Goal: Task Accomplishment & Management: Manage account settings

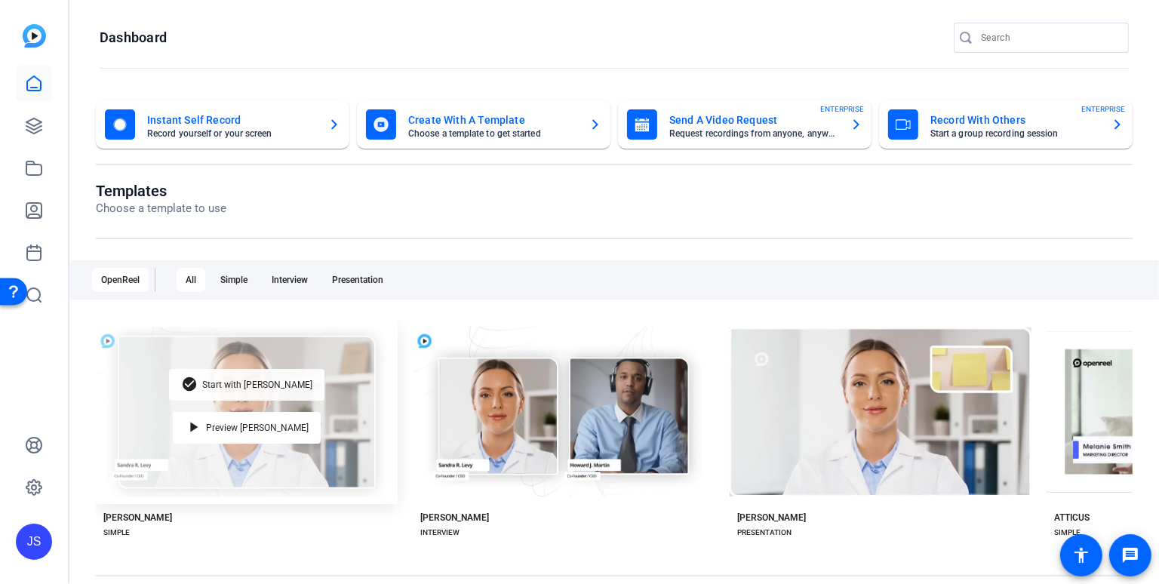
click at [256, 381] on span "Start with [PERSON_NAME]" at bounding box center [257, 384] width 110 height 9
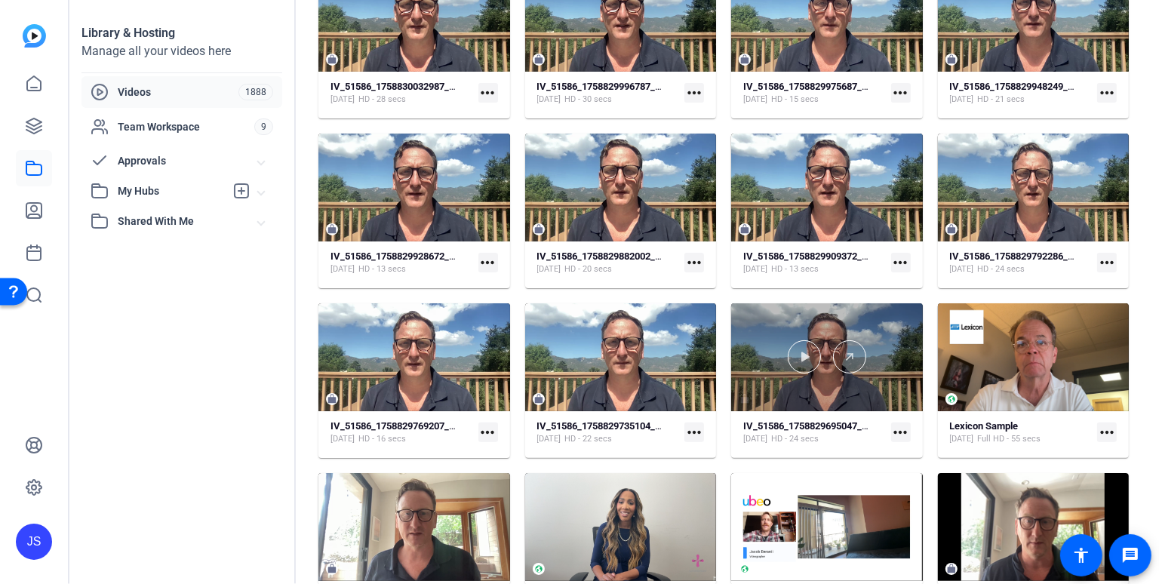
scroll to position [166, 0]
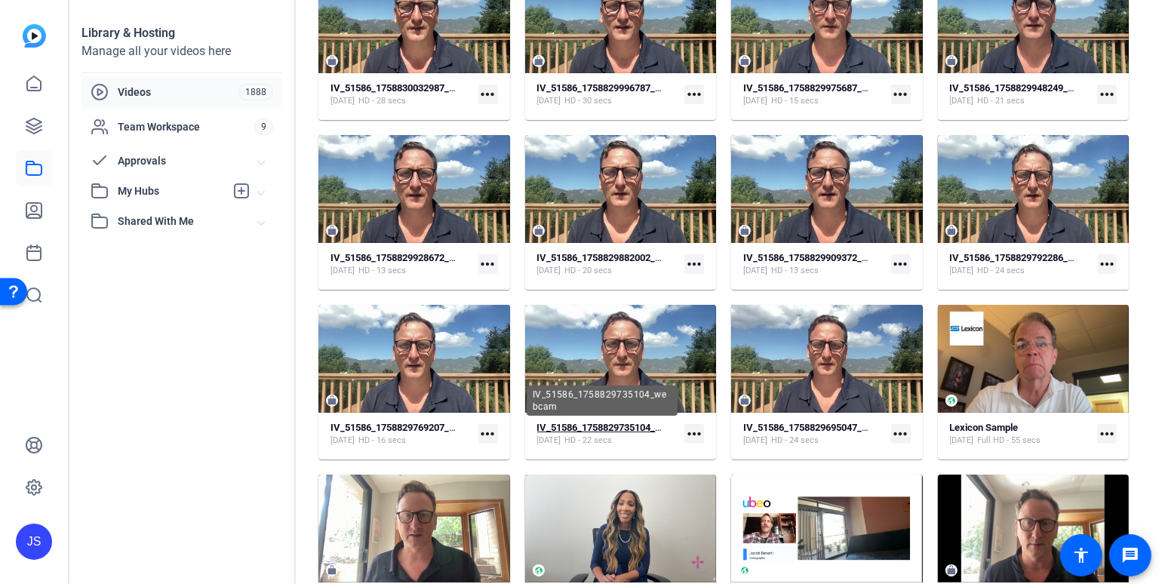
click at [597, 424] on strong "IV_51586_1758829735104_webcam" at bounding box center [614, 427] width 155 height 11
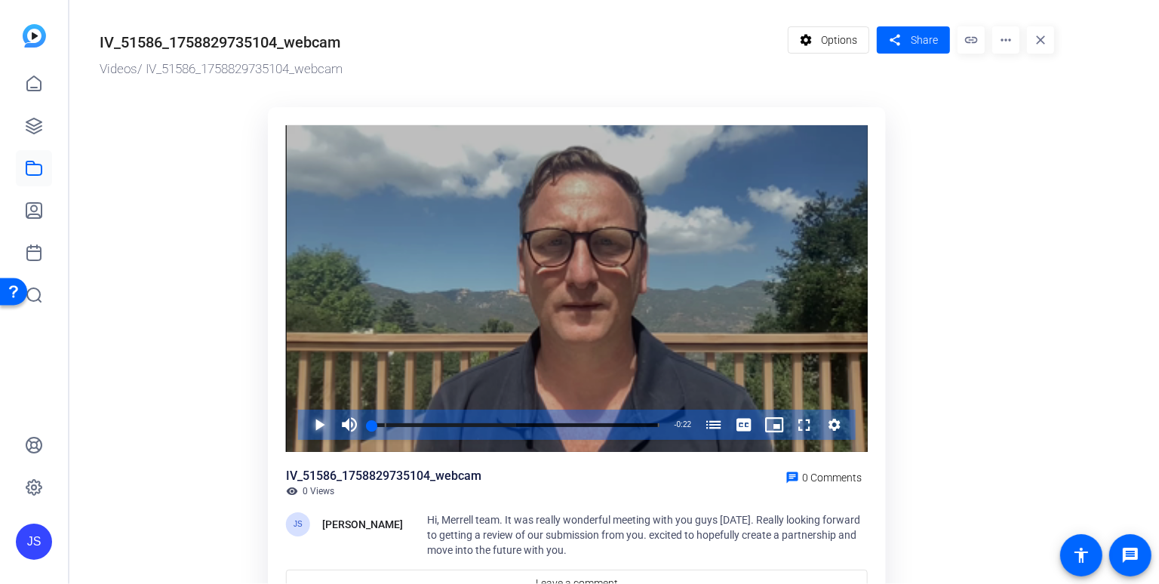
click at [304, 422] on span "Video Player" at bounding box center [304, 425] width 0 height 30
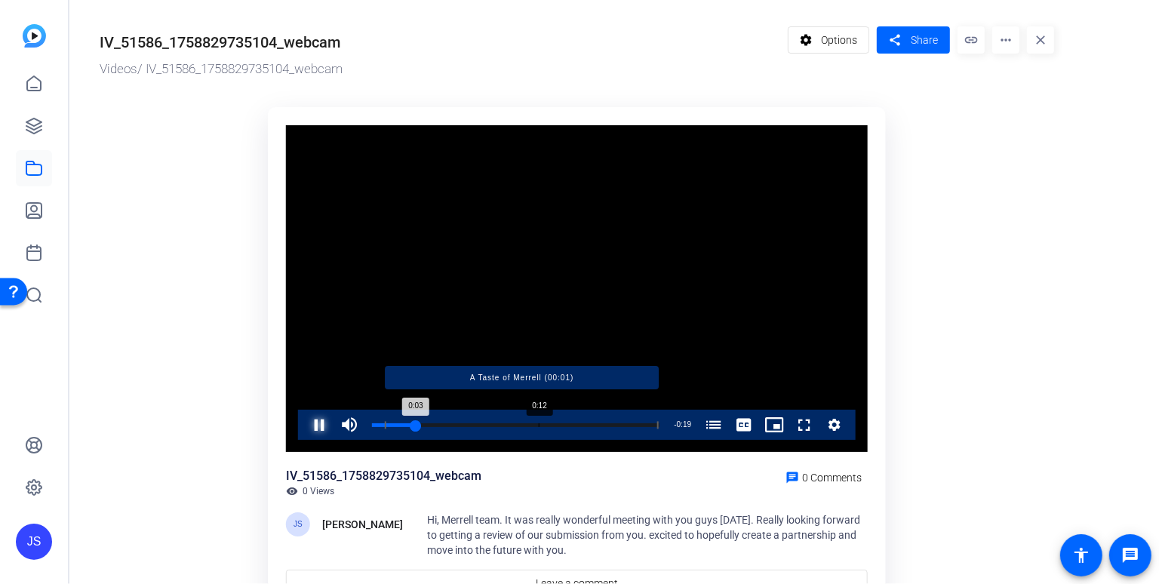
click at [539, 423] on div "Loaded : 100.00% 0:12 0:03 A Taste of Merrell (00:01)" at bounding box center [515, 425] width 287 height 4
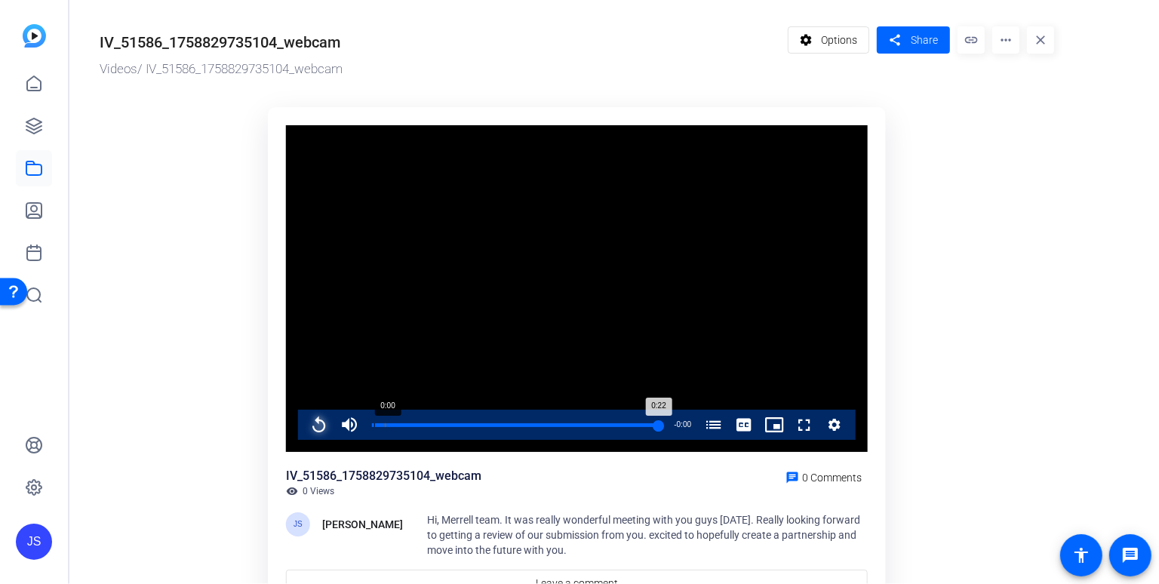
click at [373, 424] on div "Loaded : 100.00% 0:00 0:22 A Taste of Merrell (00:01)" at bounding box center [515, 425] width 287 height 4
click at [304, 423] on span "Video Player" at bounding box center [304, 425] width 0 height 30
click at [1003, 38] on mat-icon "more_horiz" at bounding box center [1005, 39] width 27 height 27
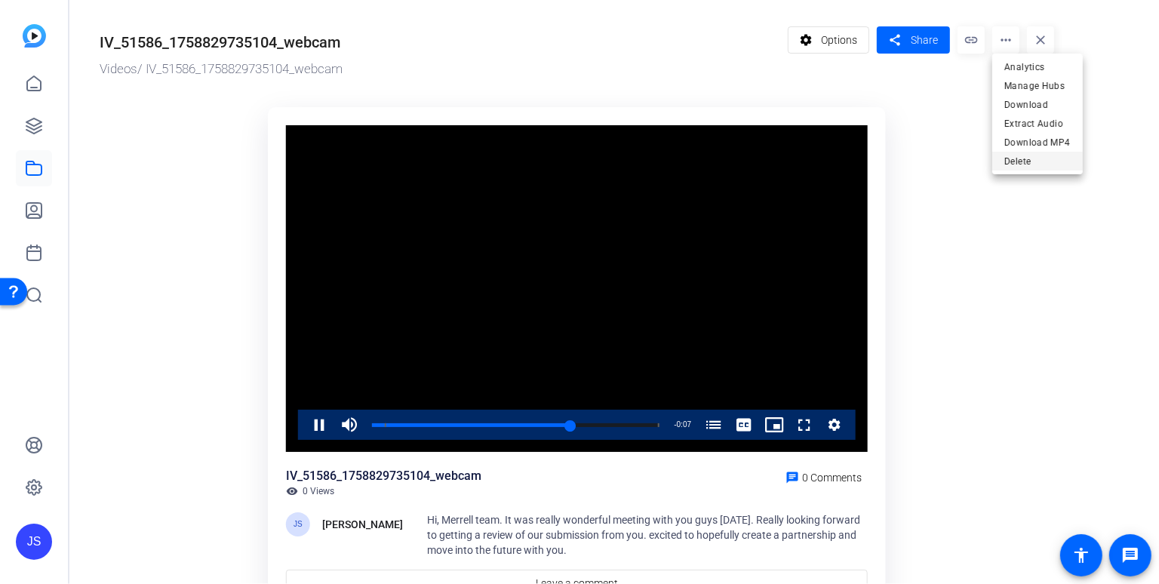
click at [1009, 160] on span "Delete" at bounding box center [1037, 161] width 66 height 18
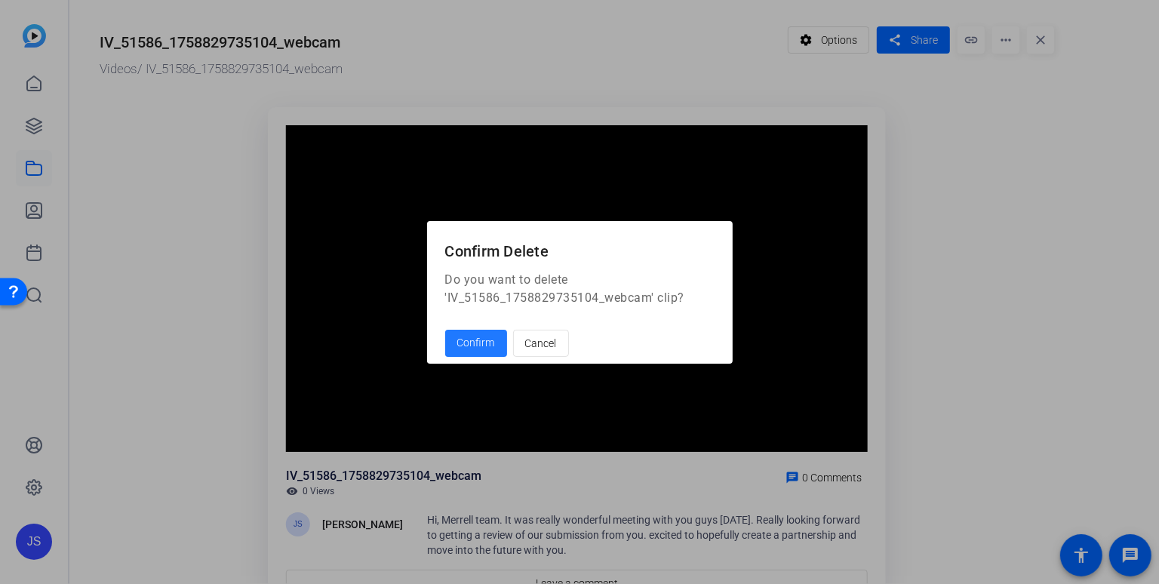
click at [459, 340] on span "Confirm" at bounding box center [476, 343] width 38 height 16
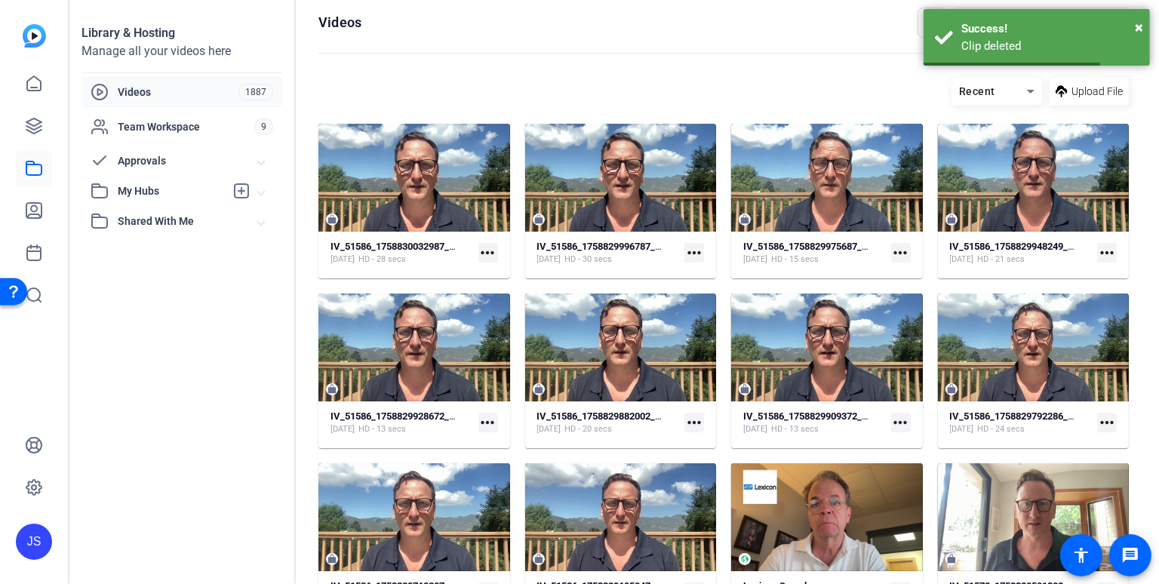
scroll to position [13, 0]
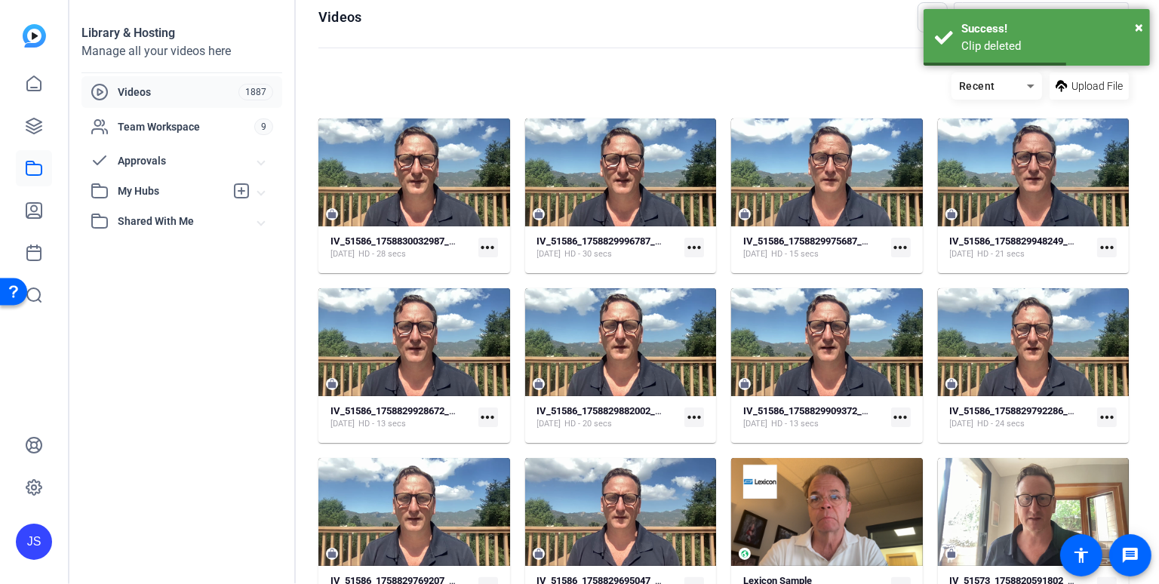
click at [396, 235] on div "IV_51586_1758830032987_webcam [DATE] HD - 28 secs more_horiz" at bounding box center [413, 248] width 167 height 26
click at [382, 238] on strong "IV_51586_1758830032987_webcam" at bounding box center [407, 240] width 155 height 11
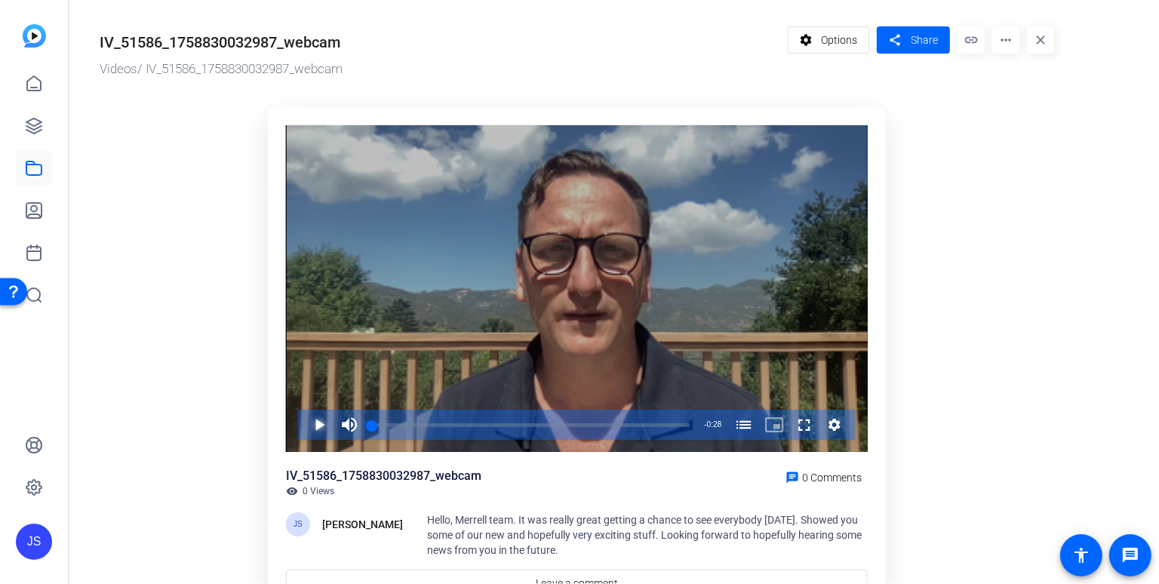
click at [304, 422] on span "Video Player" at bounding box center [304, 425] width 0 height 30
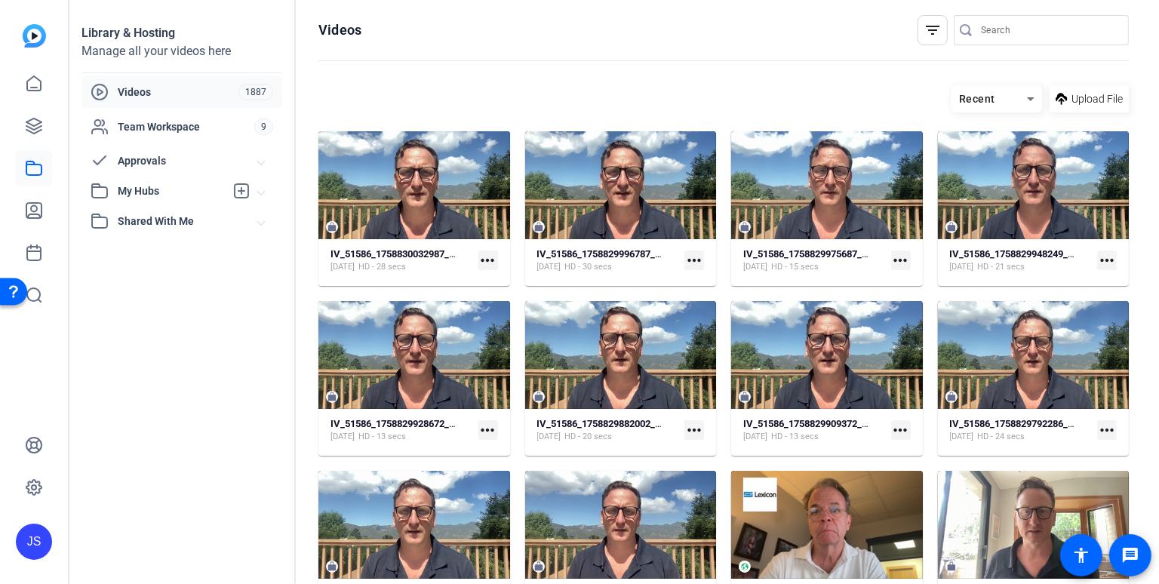
scroll to position [13, 0]
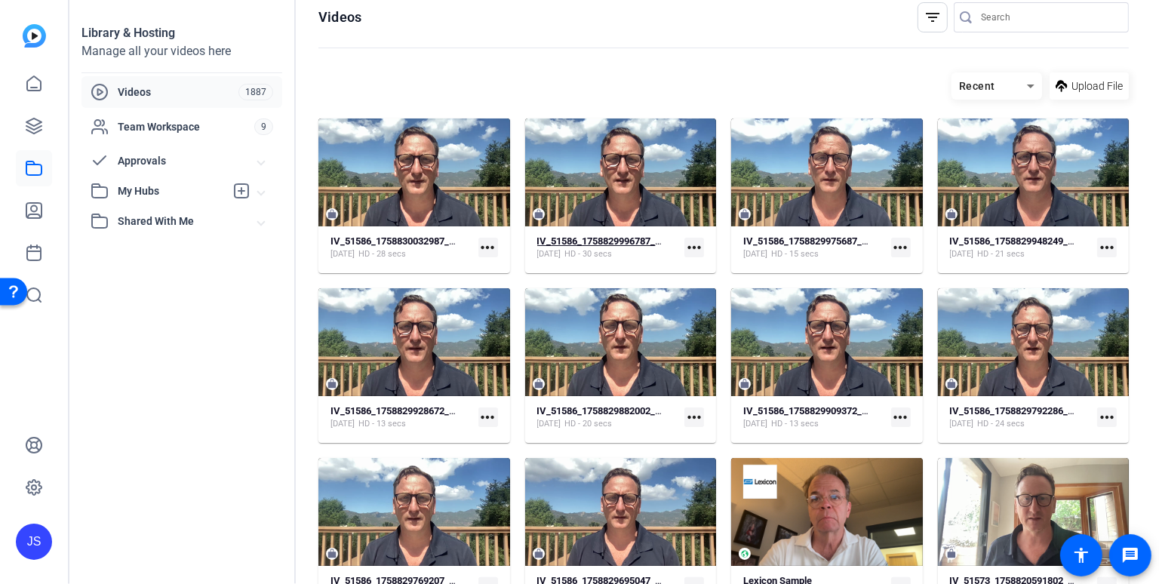
click at [595, 240] on strong "IV_51586_1758829996787_webcam" at bounding box center [614, 240] width 155 height 11
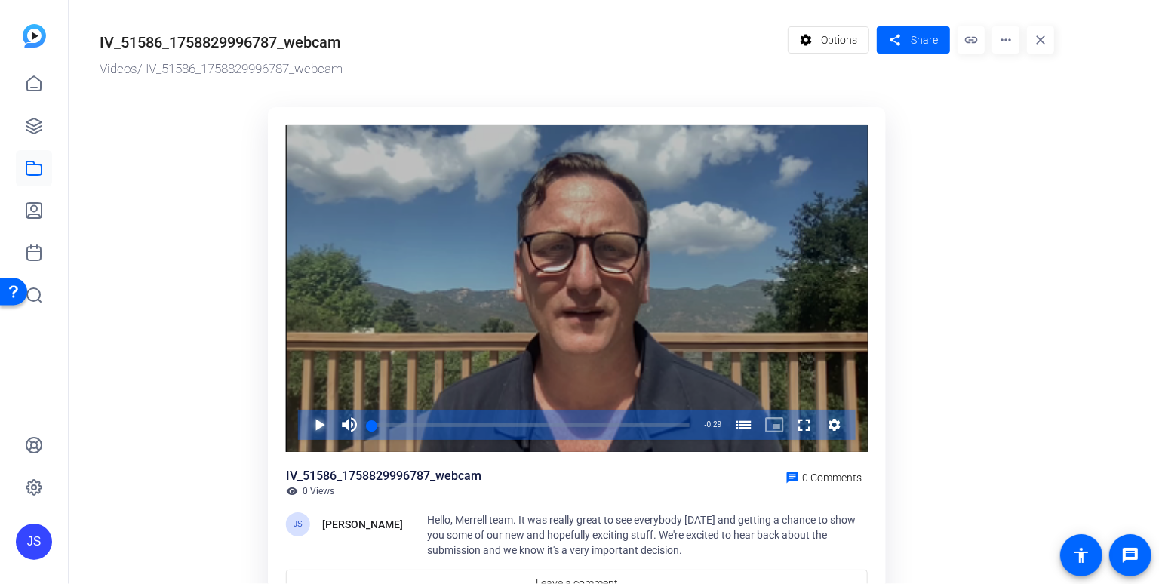
click at [304, 424] on span "Video Player" at bounding box center [304, 425] width 0 height 30
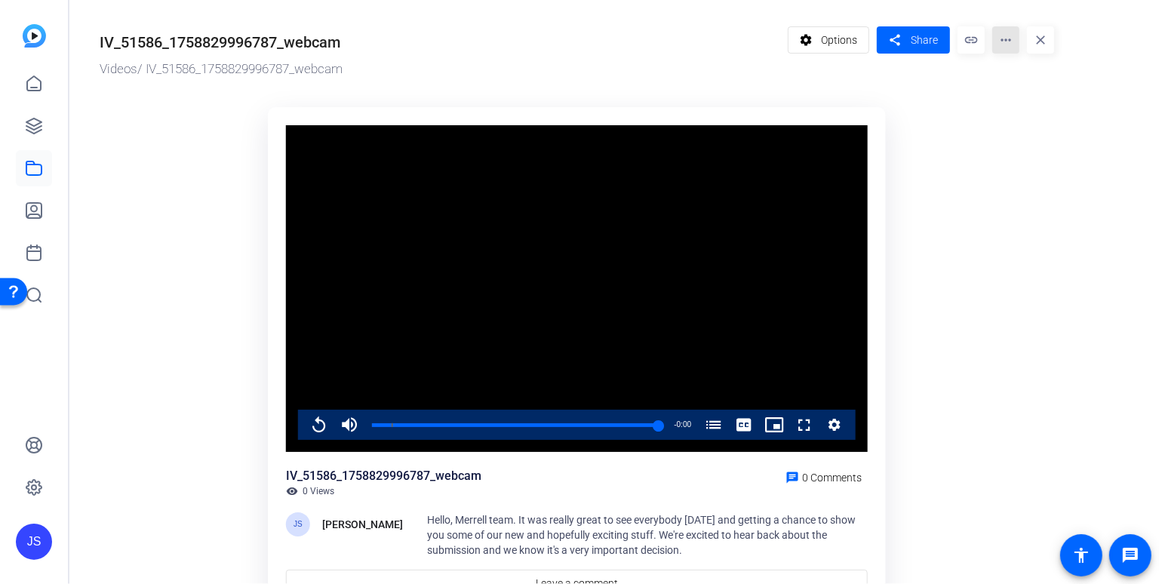
click at [1003, 31] on mat-icon "more_horiz" at bounding box center [1005, 39] width 27 height 27
click at [1008, 163] on span "Delete" at bounding box center [1037, 161] width 66 height 18
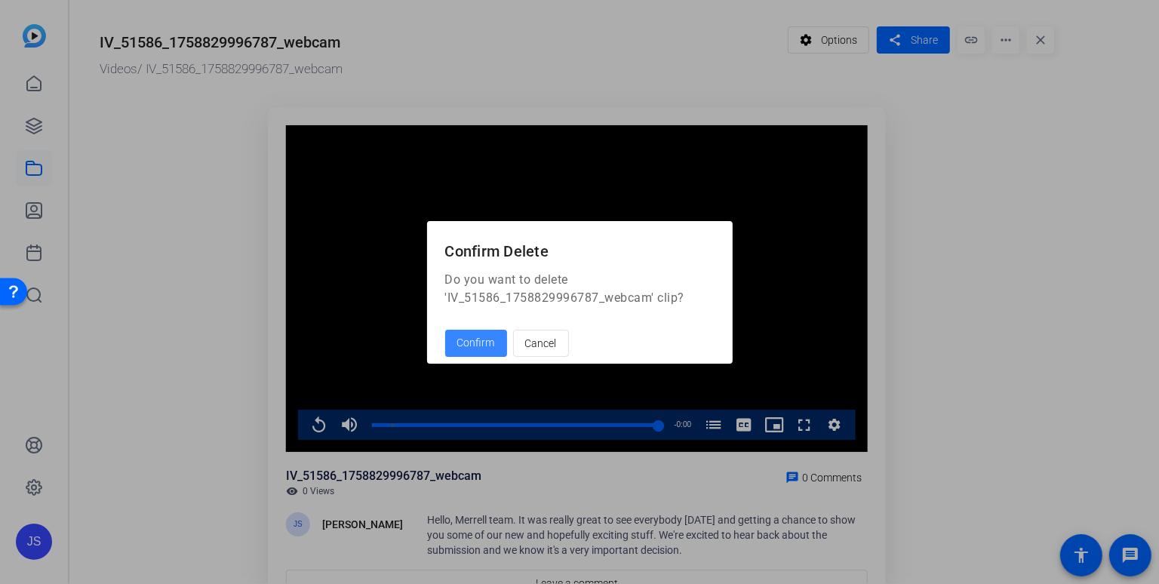
click at [472, 346] on span "Confirm" at bounding box center [476, 343] width 38 height 16
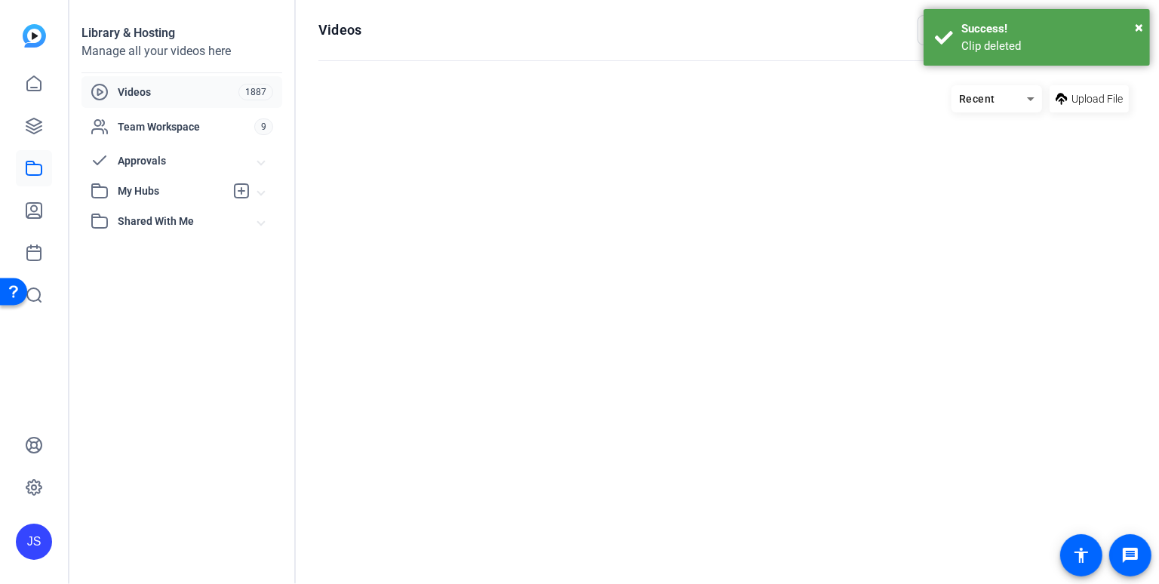
scroll to position [13, 0]
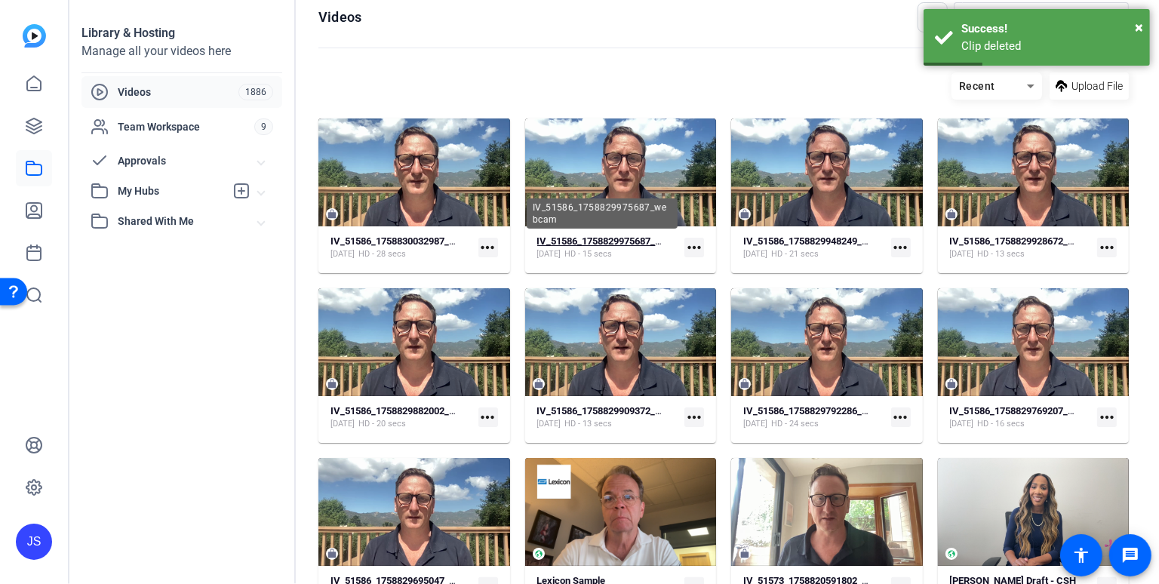
click at [603, 241] on strong "IV_51586_1758829975687_webcam" at bounding box center [614, 240] width 155 height 11
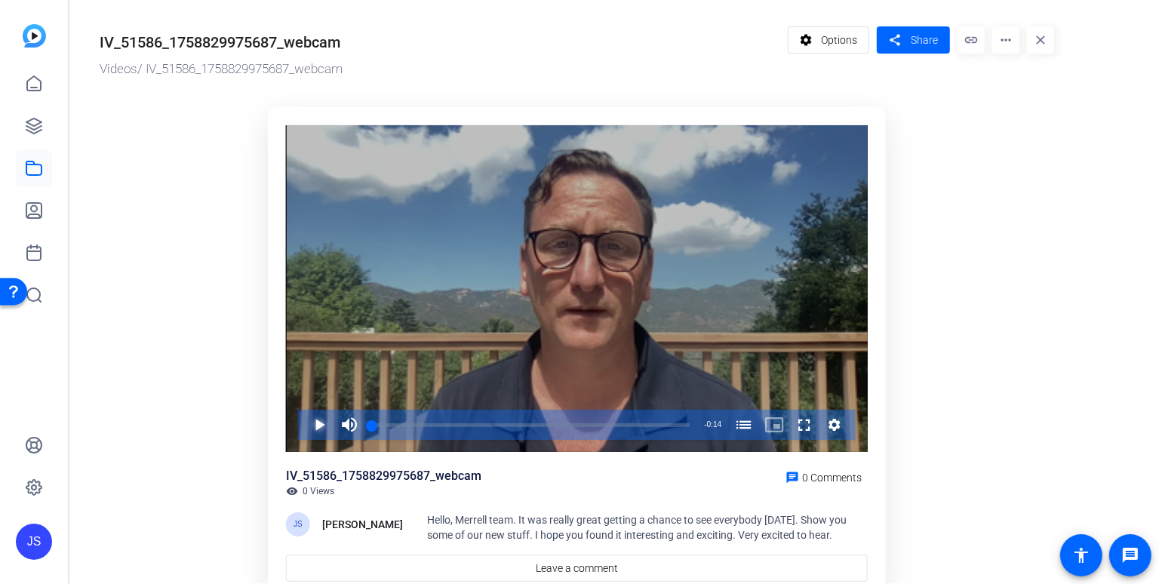
click at [304, 424] on span "Video Player" at bounding box center [304, 425] width 0 height 30
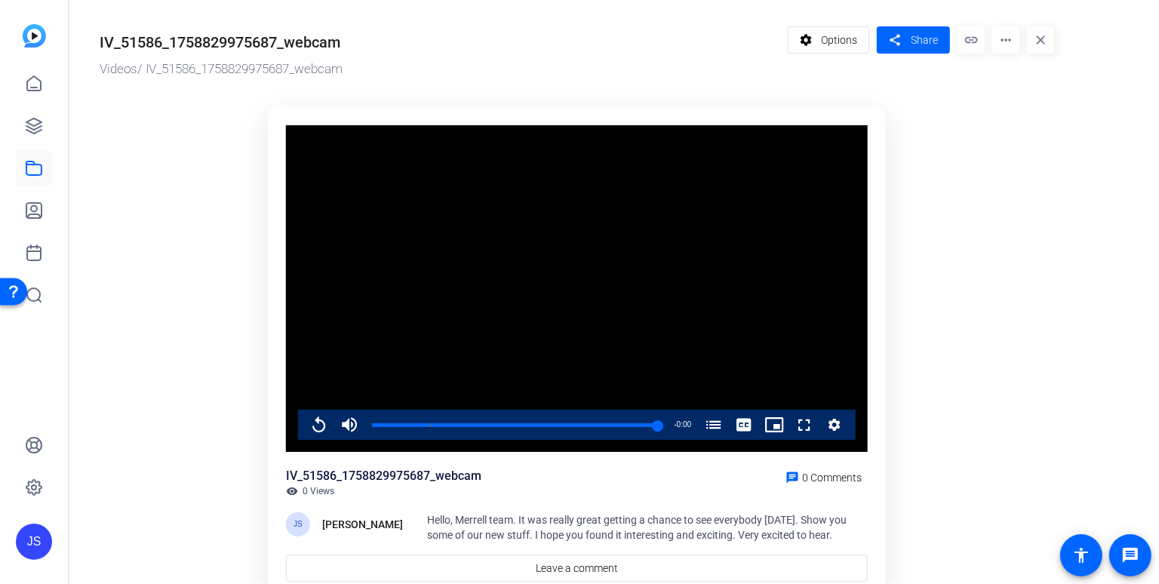
click at [1008, 36] on mat-icon "more_horiz" at bounding box center [1005, 39] width 27 height 27
click at [1014, 162] on span "Delete" at bounding box center [1037, 161] width 66 height 18
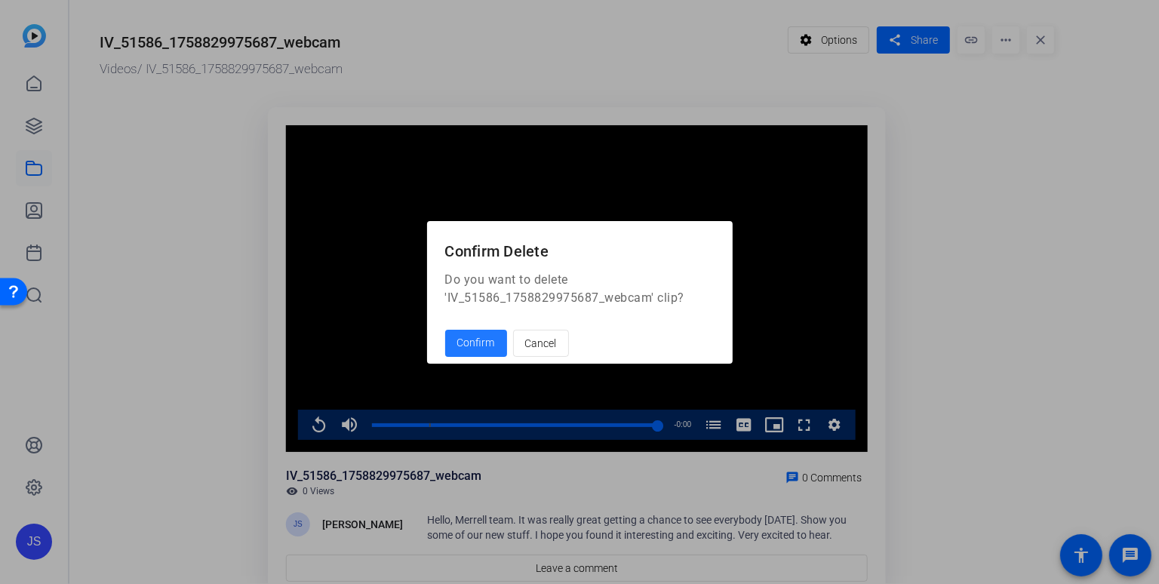
click at [480, 339] on span "Confirm" at bounding box center [476, 343] width 38 height 16
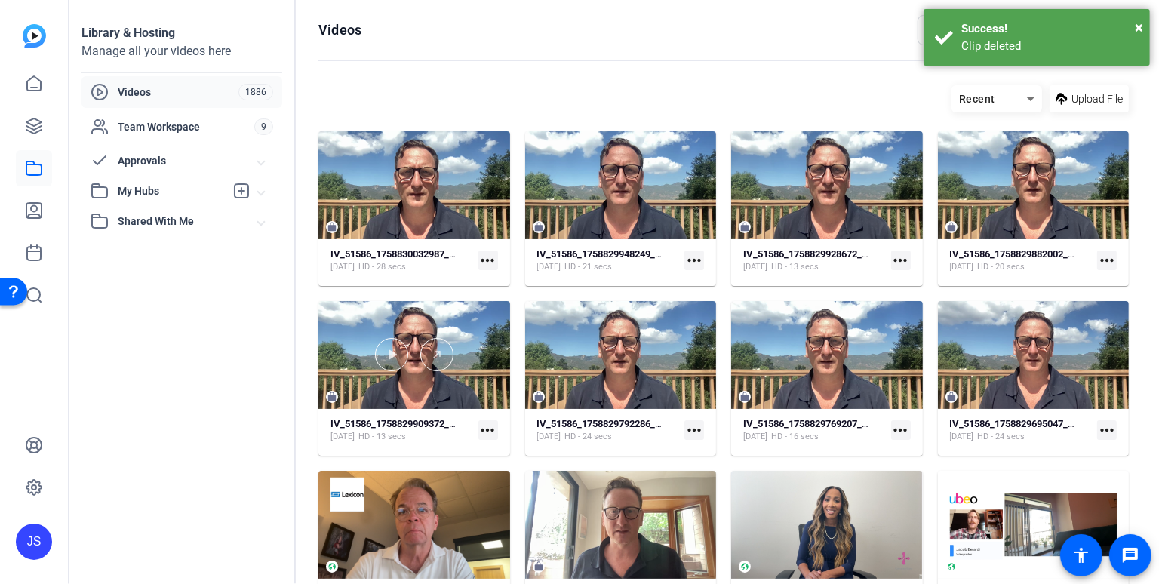
scroll to position [13, 0]
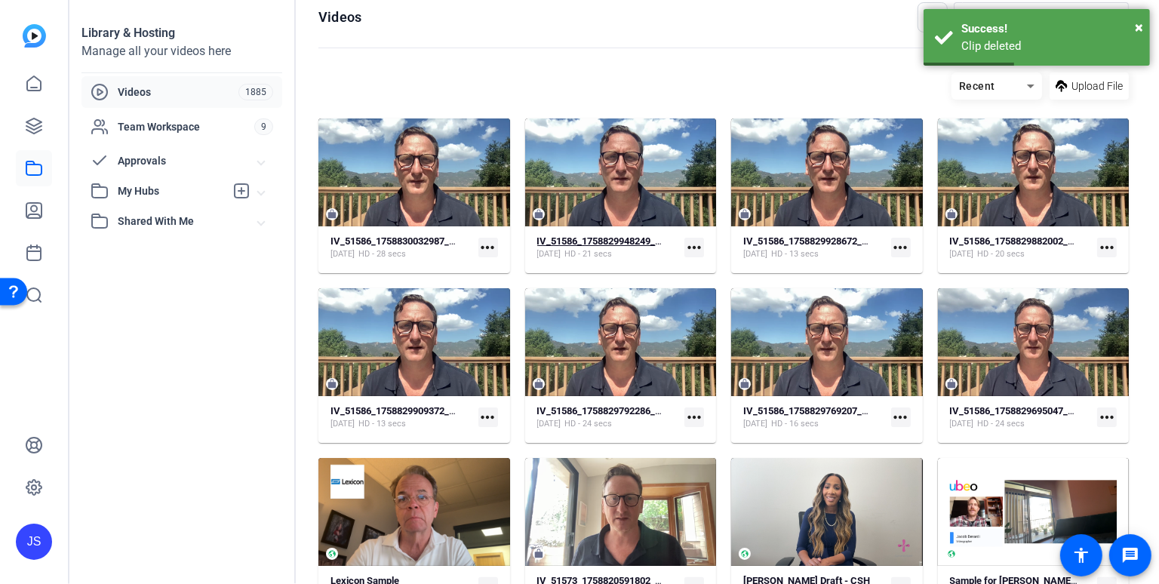
click at [591, 243] on strong "IV_51586_1758829948249_webcam" at bounding box center [614, 240] width 155 height 11
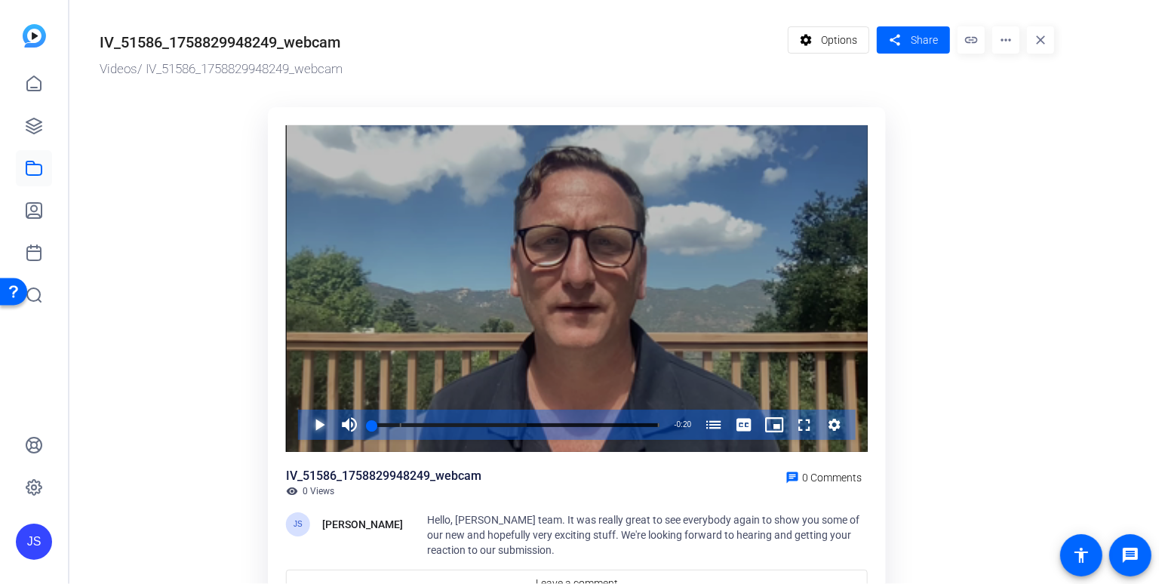
click at [304, 424] on span "Video Player" at bounding box center [304, 425] width 0 height 30
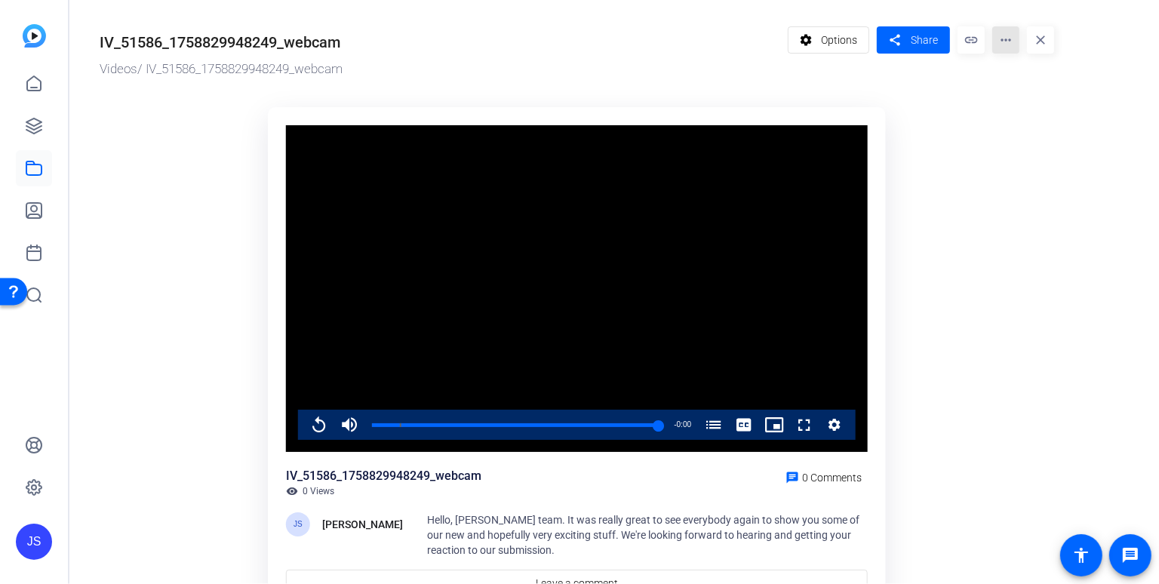
click at [1003, 44] on mat-icon "more_horiz" at bounding box center [1005, 39] width 27 height 27
click at [1013, 161] on span "Delete" at bounding box center [1037, 161] width 66 height 18
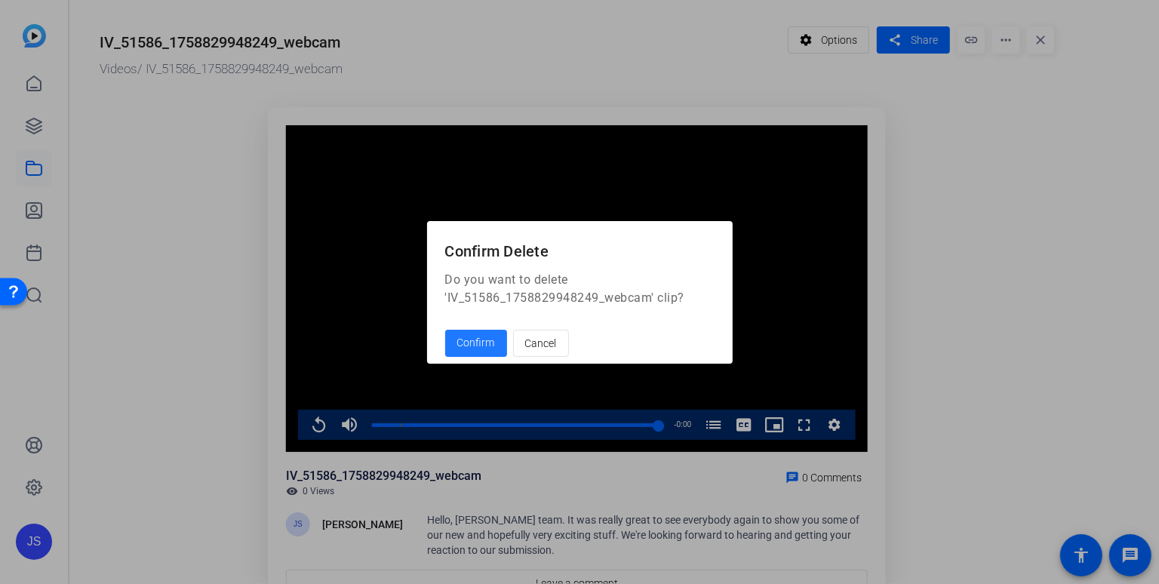
click at [469, 346] on span "Confirm" at bounding box center [476, 343] width 38 height 16
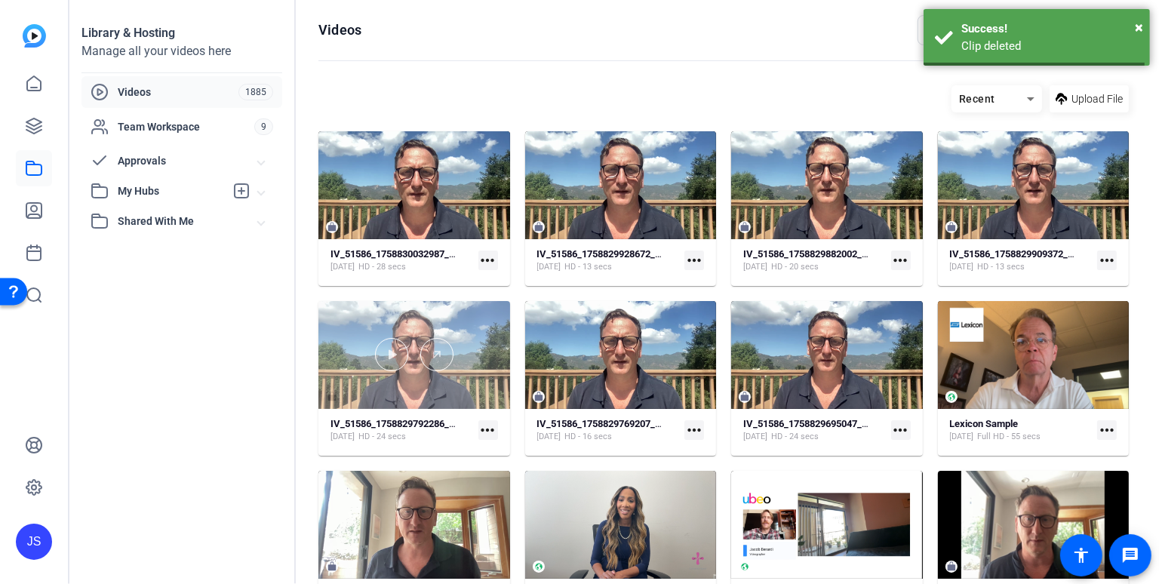
scroll to position [13, 0]
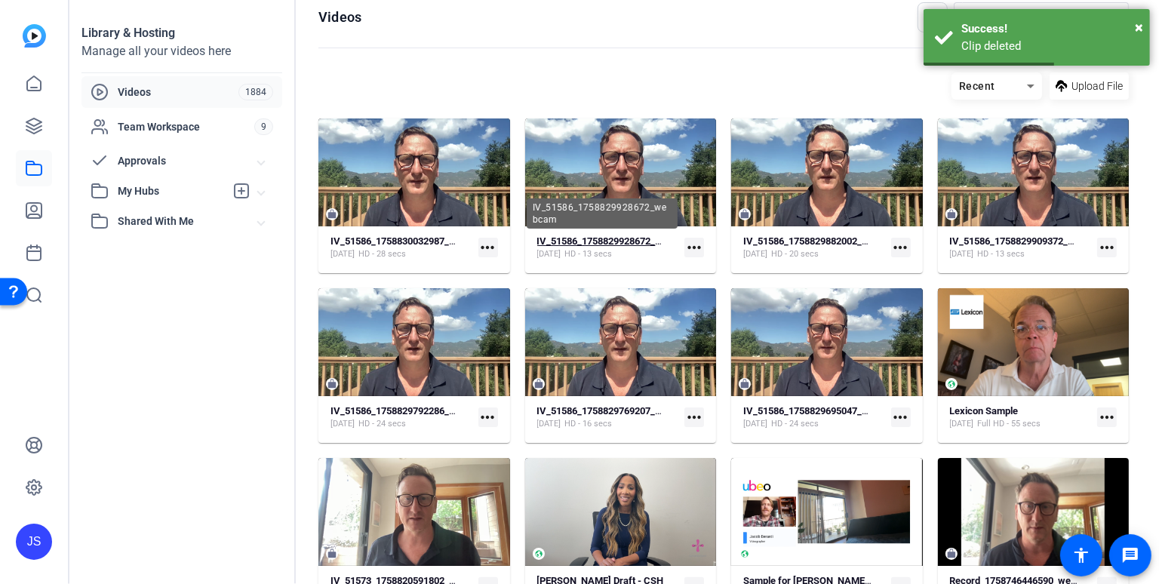
click at [605, 238] on strong "IV_51586_1758829928672_webcam" at bounding box center [614, 240] width 155 height 11
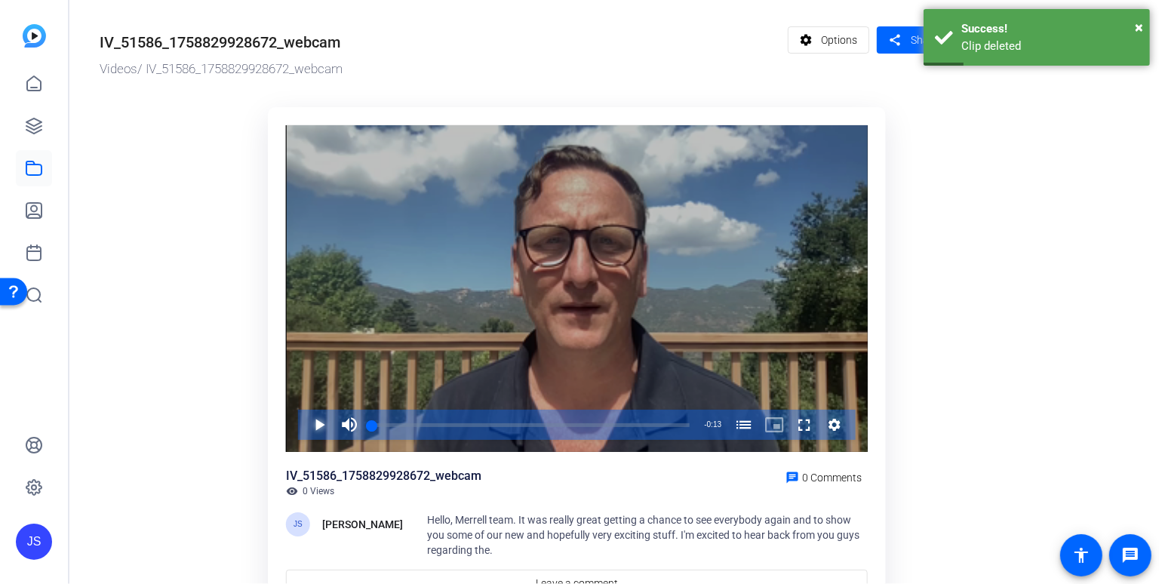
click at [304, 423] on span "Video Player" at bounding box center [304, 425] width 0 height 30
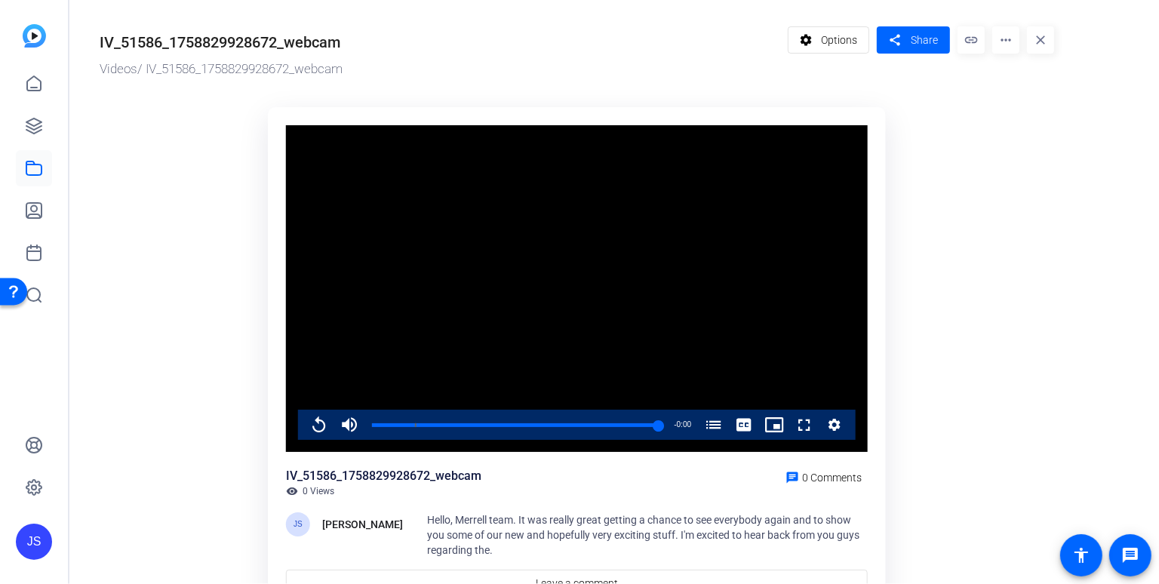
click at [1001, 41] on mat-icon "more_horiz" at bounding box center [1005, 39] width 27 height 27
click at [1009, 158] on span "Delete" at bounding box center [1037, 161] width 66 height 18
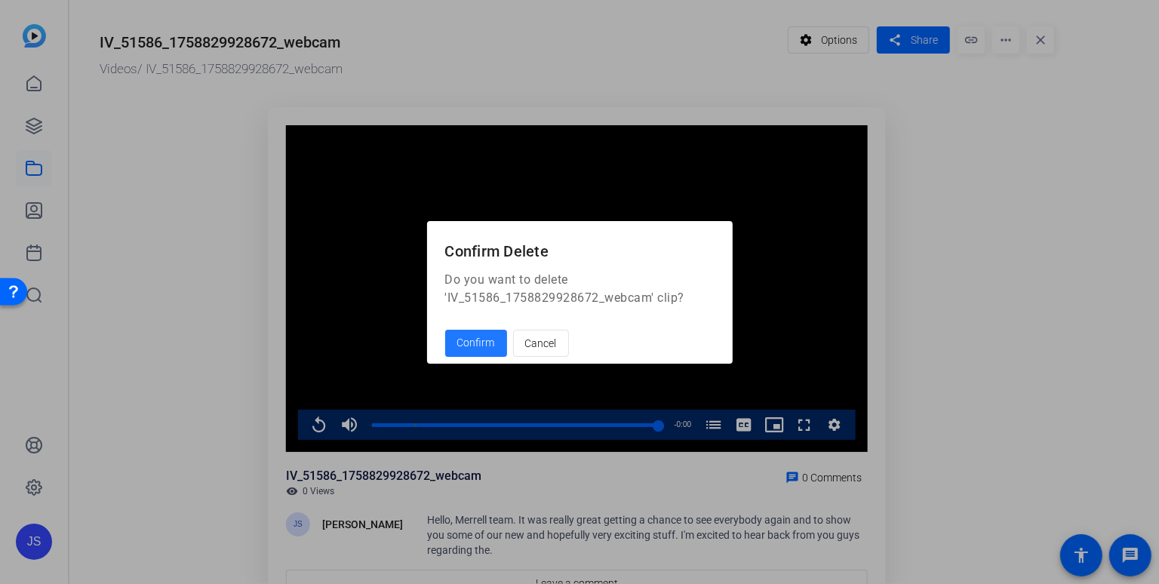
click at [462, 342] on span "Confirm" at bounding box center [476, 343] width 38 height 16
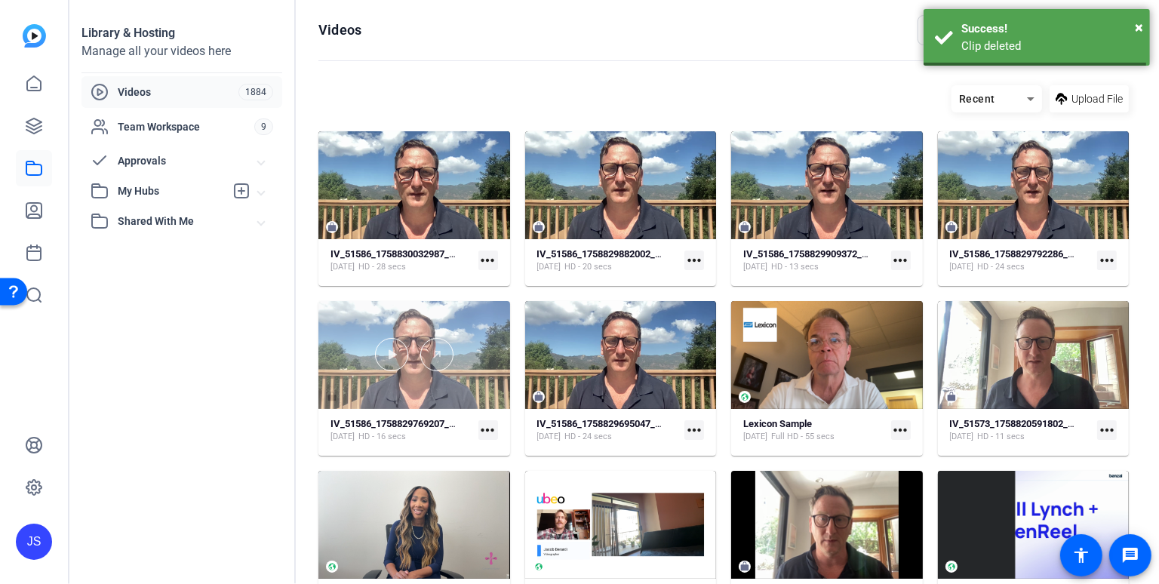
scroll to position [13, 0]
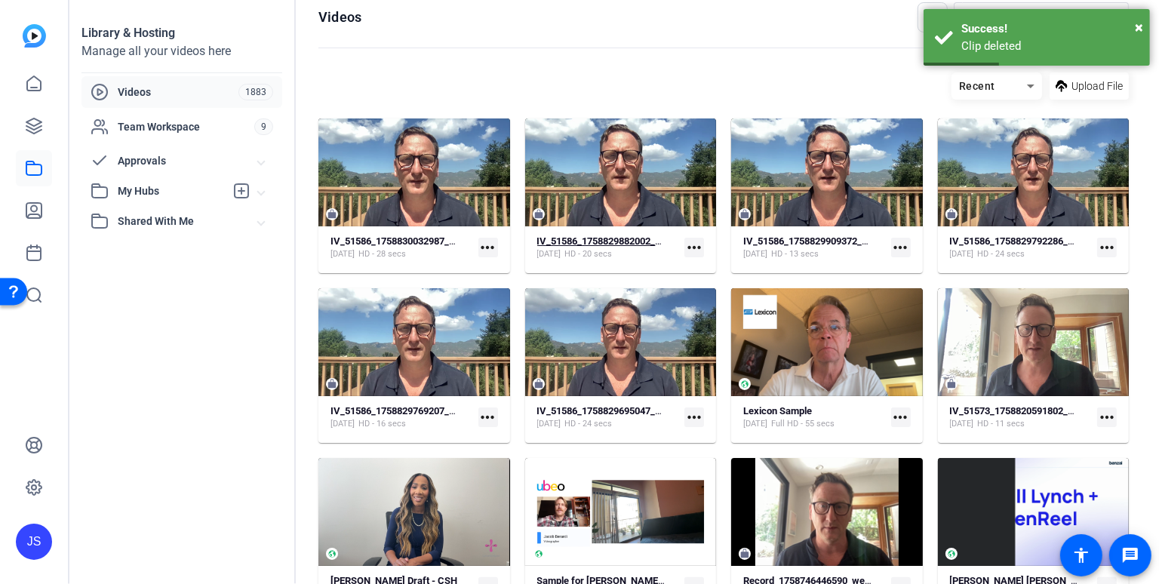
click at [581, 240] on strong "IV_51586_1758829882002_webcam" at bounding box center [614, 240] width 155 height 11
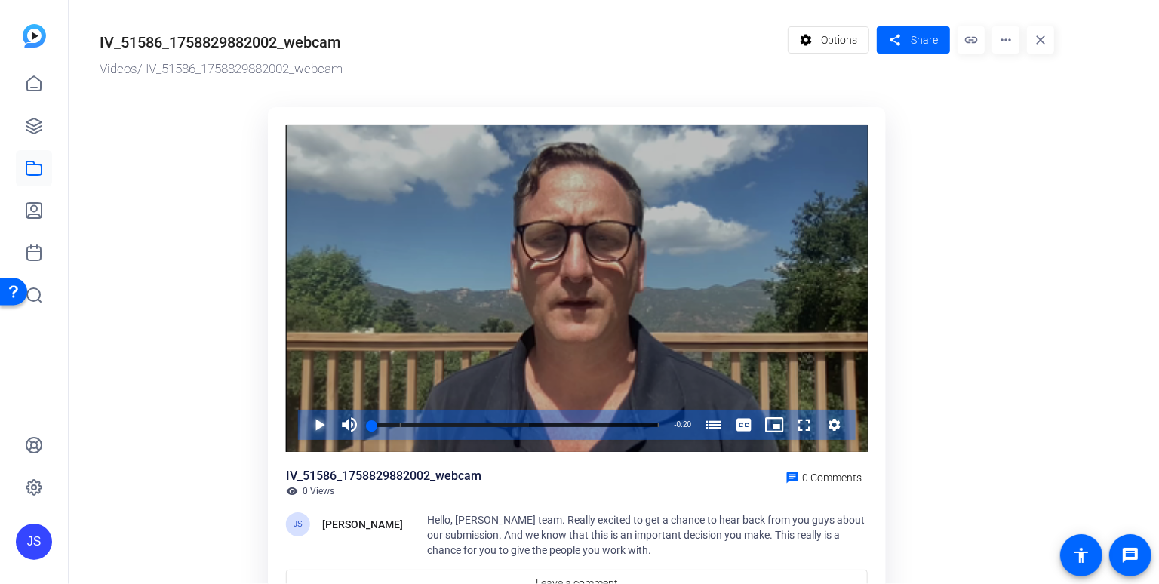
click at [304, 425] on span "Video Player" at bounding box center [304, 425] width 0 height 30
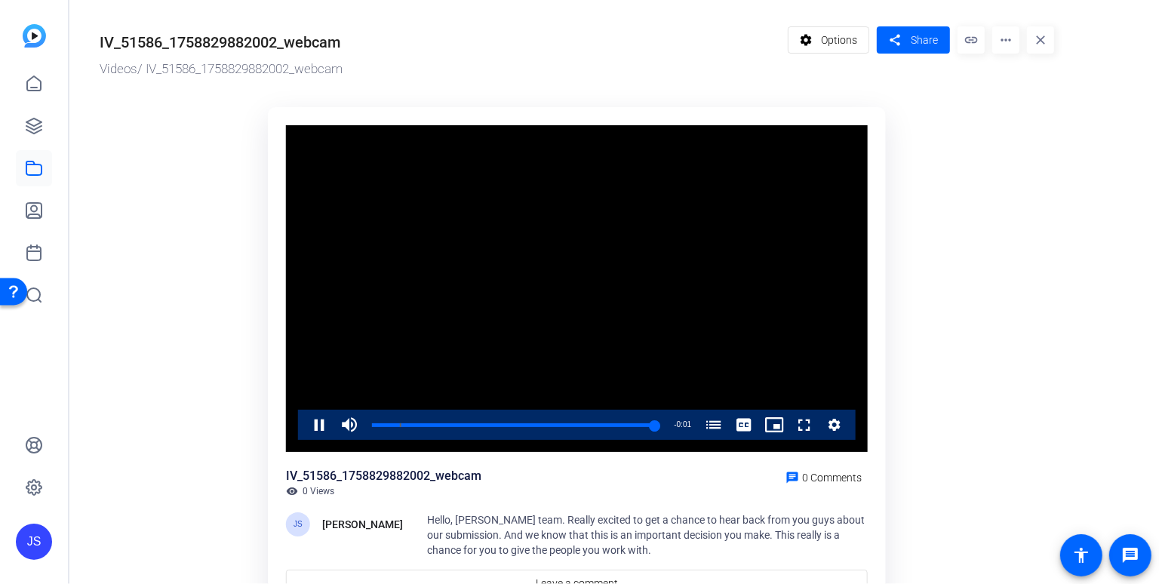
click at [1003, 33] on mat-icon "more_horiz" at bounding box center [1005, 39] width 27 height 27
click at [1018, 159] on span "Delete" at bounding box center [1037, 161] width 66 height 18
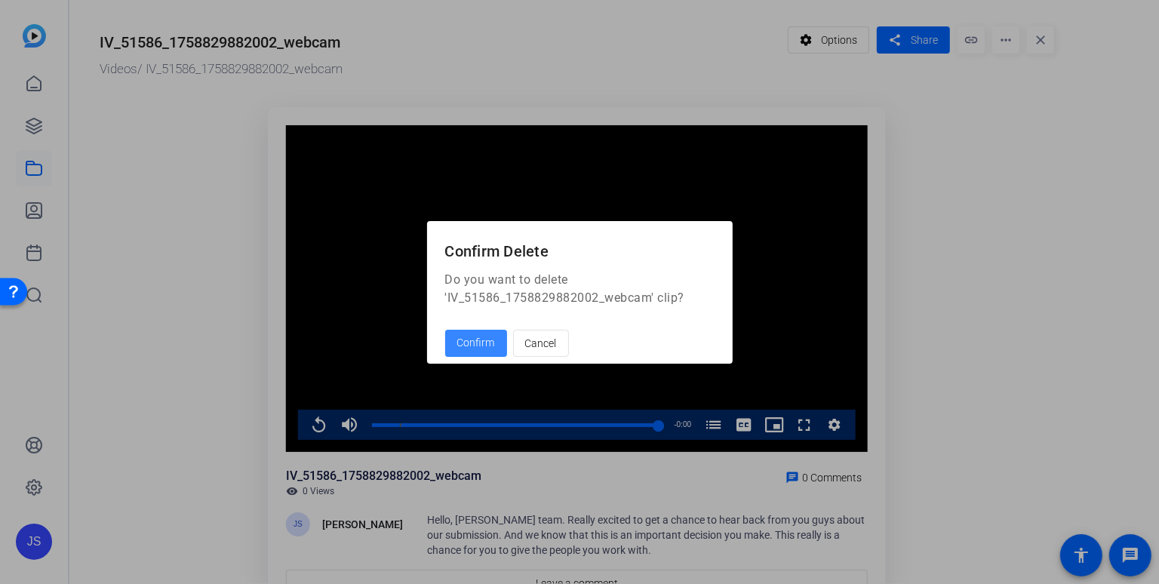
click at [482, 344] on span "Confirm" at bounding box center [476, 343] width 38 height 16
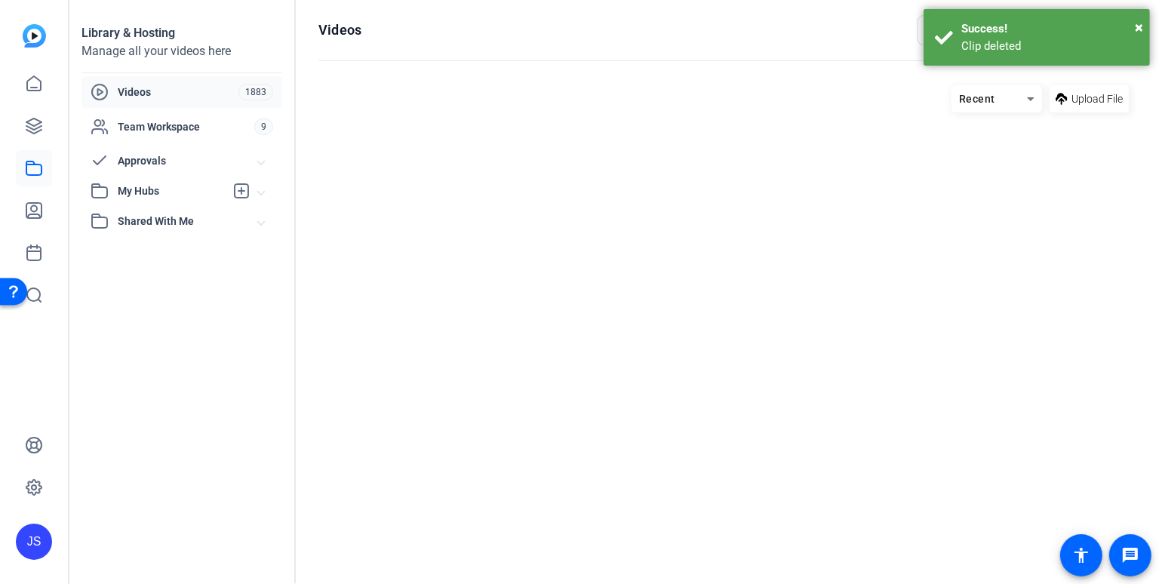
scroll to position [13, 0]
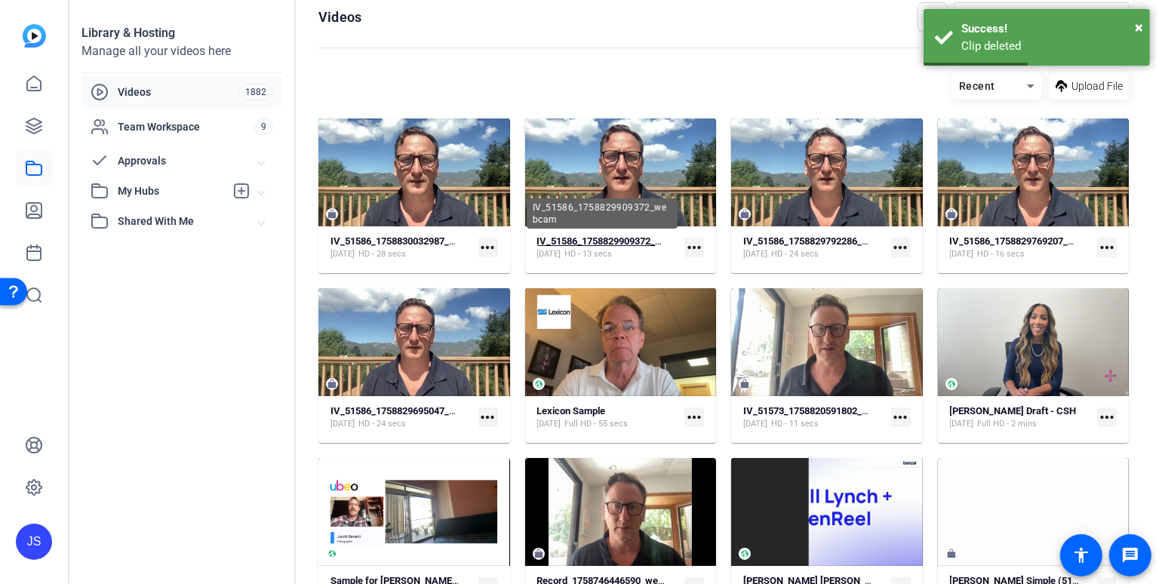
click at [585, 237] on strong "IV_51586_1758829909372_webcam" at bounding box center [614, 240] width 155 height 11
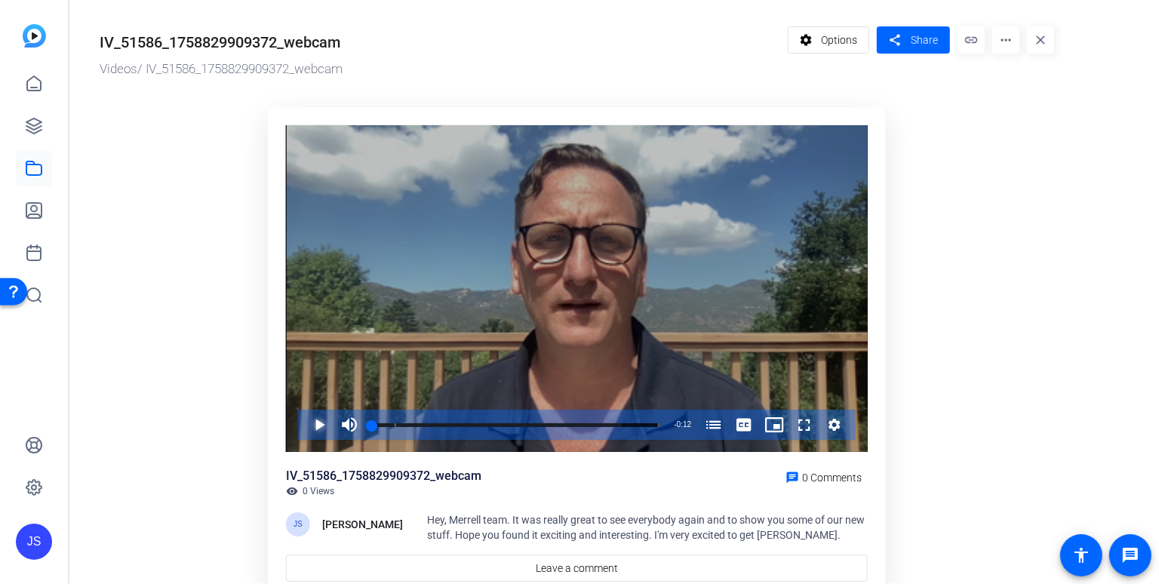
click at [304, 424] on span "Video Player" at bounding box center [304, 425] width 0 height 30
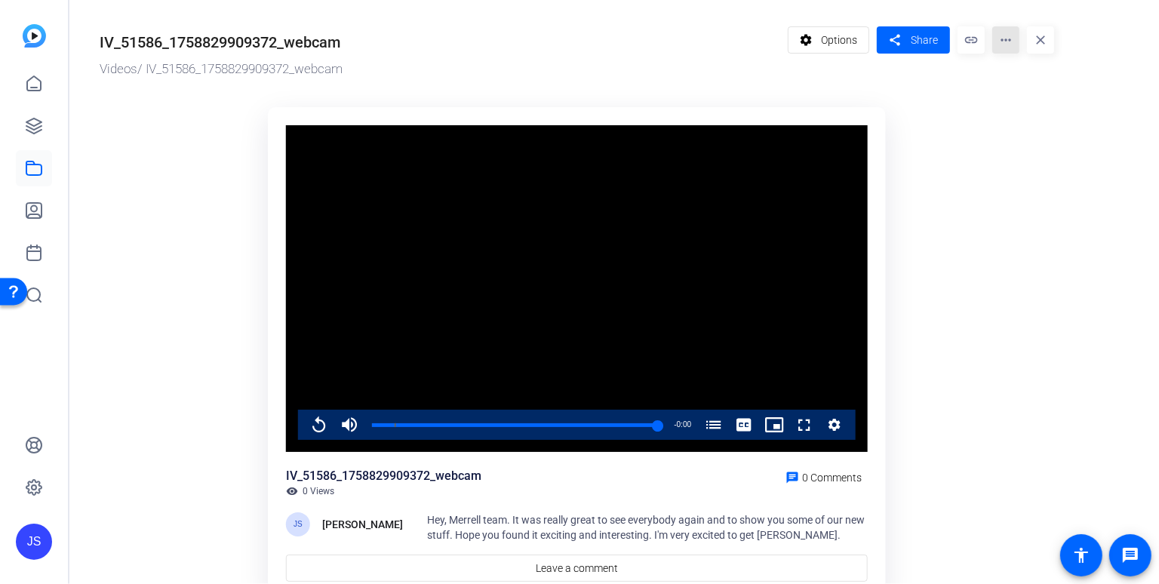
click at [1006, 43] on mat-icon "more_horiz" at bounding box center [1005, 39] width 27 height 27
click at [1008, 161] on span "Delete" at bounding box center [1037, 161] width 66 height 18
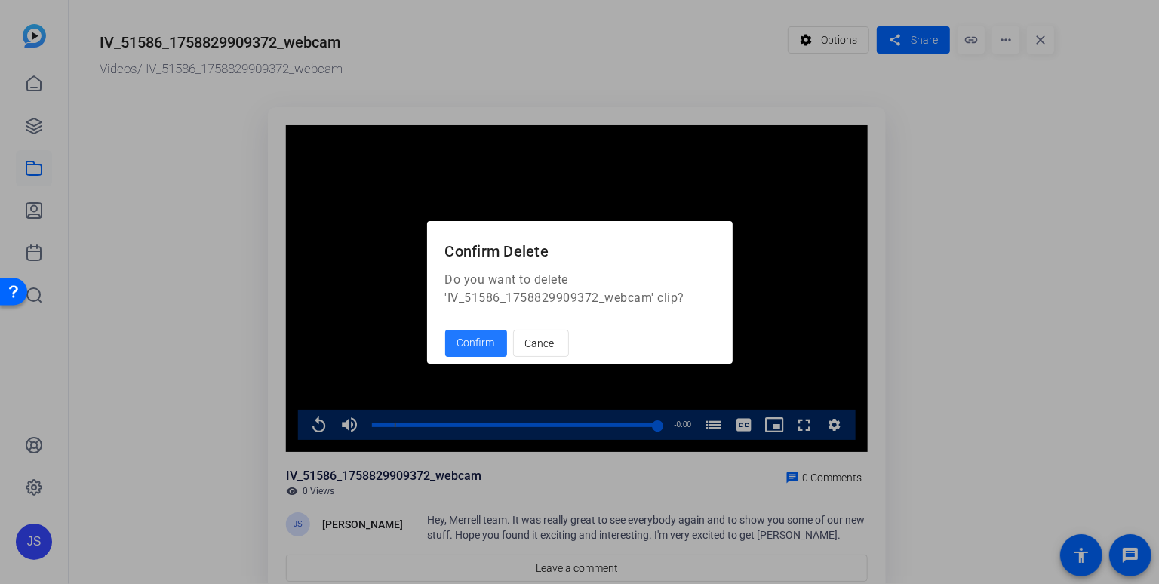
click at [471, 343] on span "Confirm" at bounding box center [476, 343] width 38 height 16
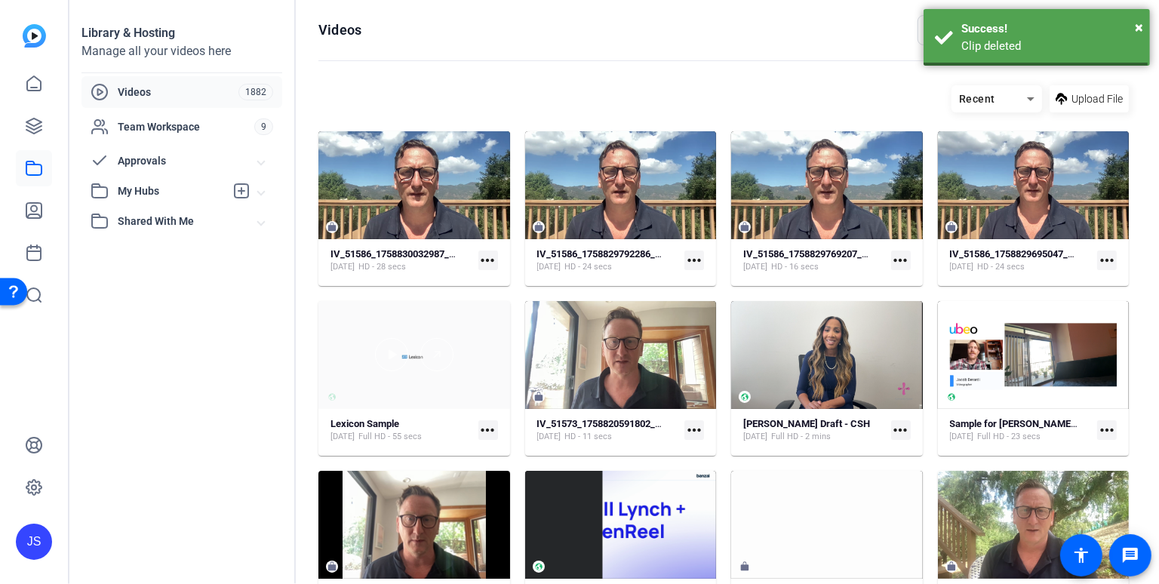
scroll to position [13, 0]
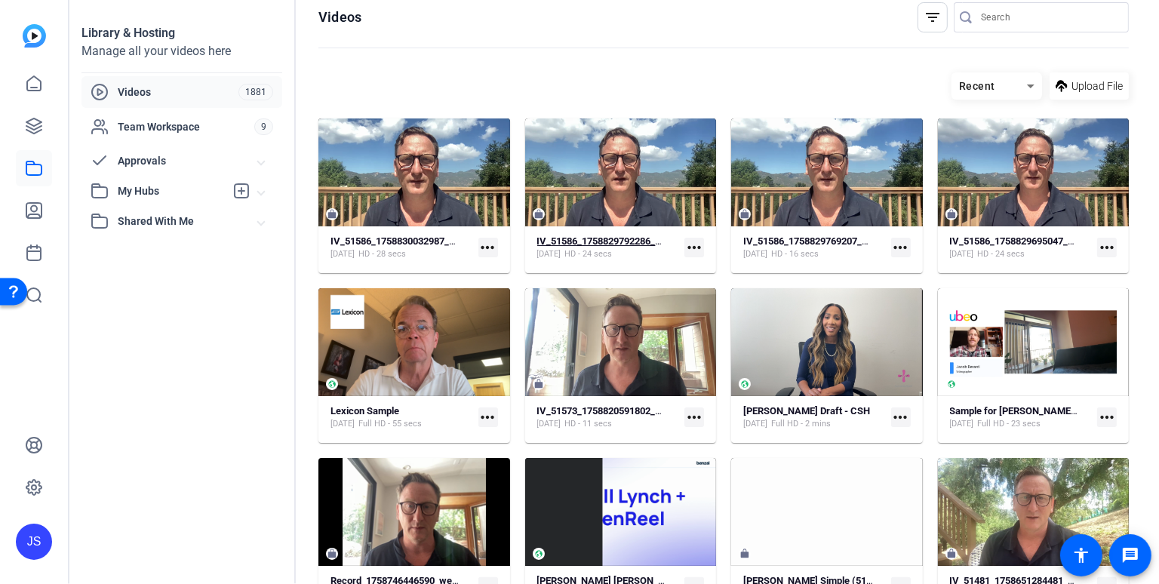
click at [595, 244] on strong "IV_51586_1758829792286_webcam" at bounding box center [614, 240] width 155 height 11
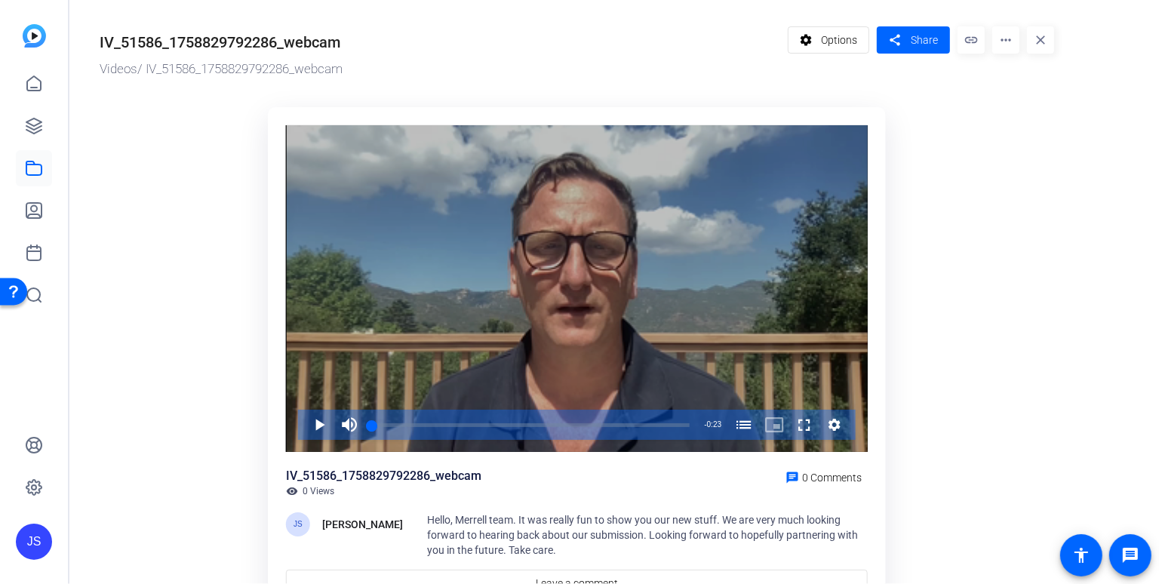
scroll to position [83, 0]
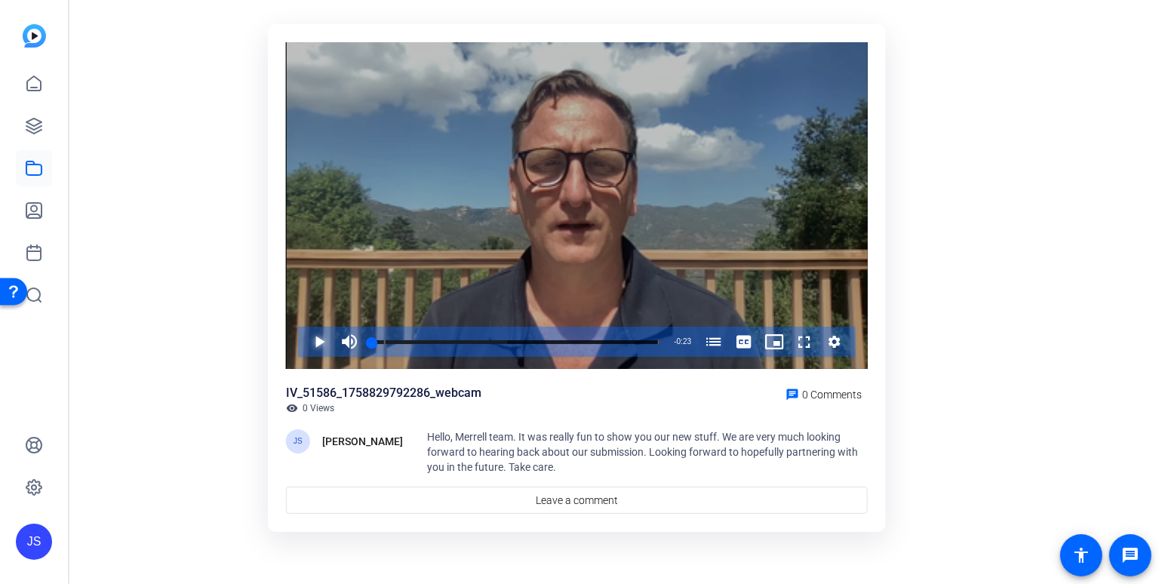
click at [304, 337] on span "Video Player" at bounding box center [304, 342] width 0 height 30
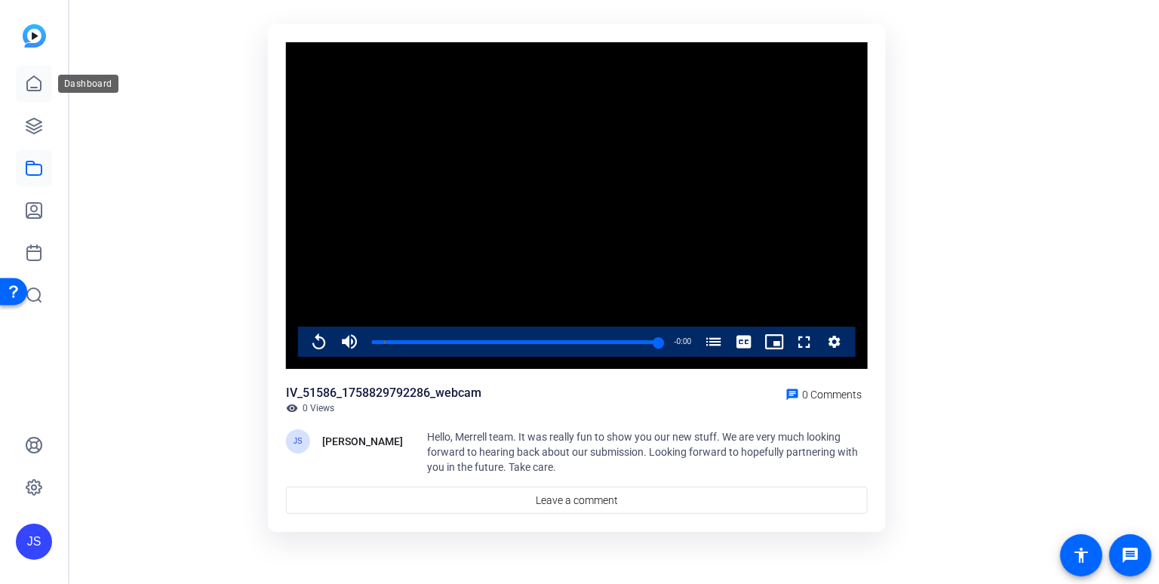
click at [32, 82] on icon at bounding box center [34, 84] width 18 height 18
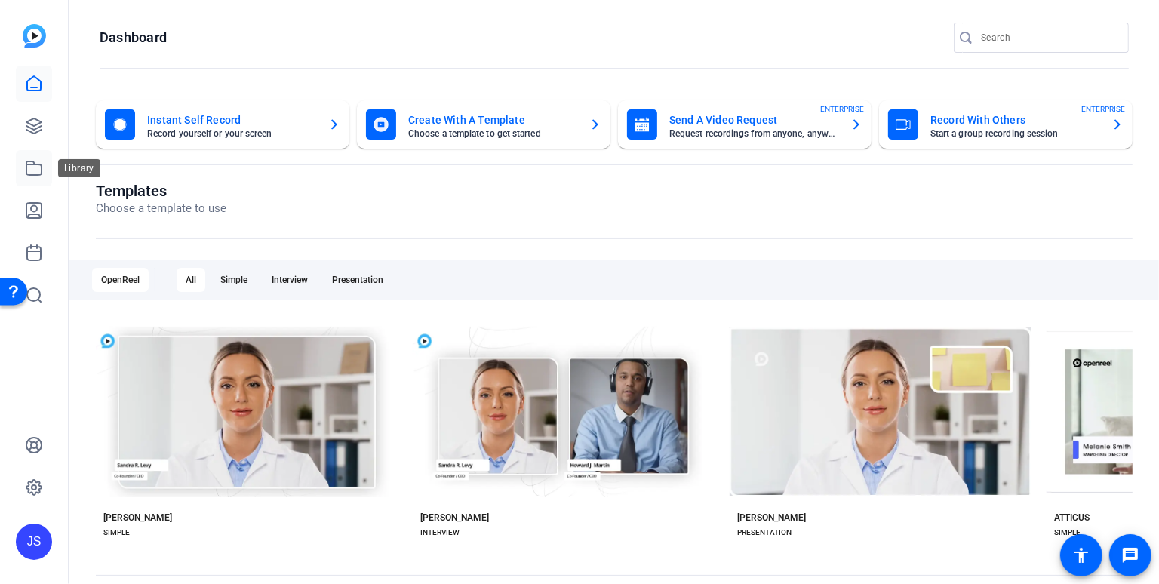
click at [33, 164] on icon at bounding box center [33, 168] width 15 height 14
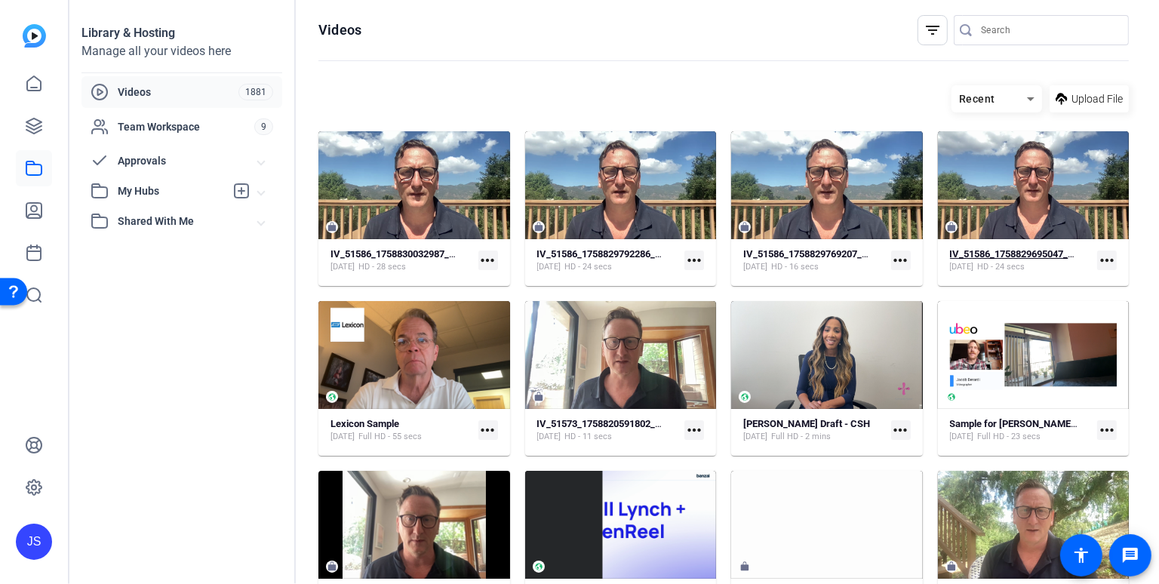
click at [992, 253] on strong "IV_51586_1758829695047_webcam" at bounding box center [1027, 253] width 155 height 11
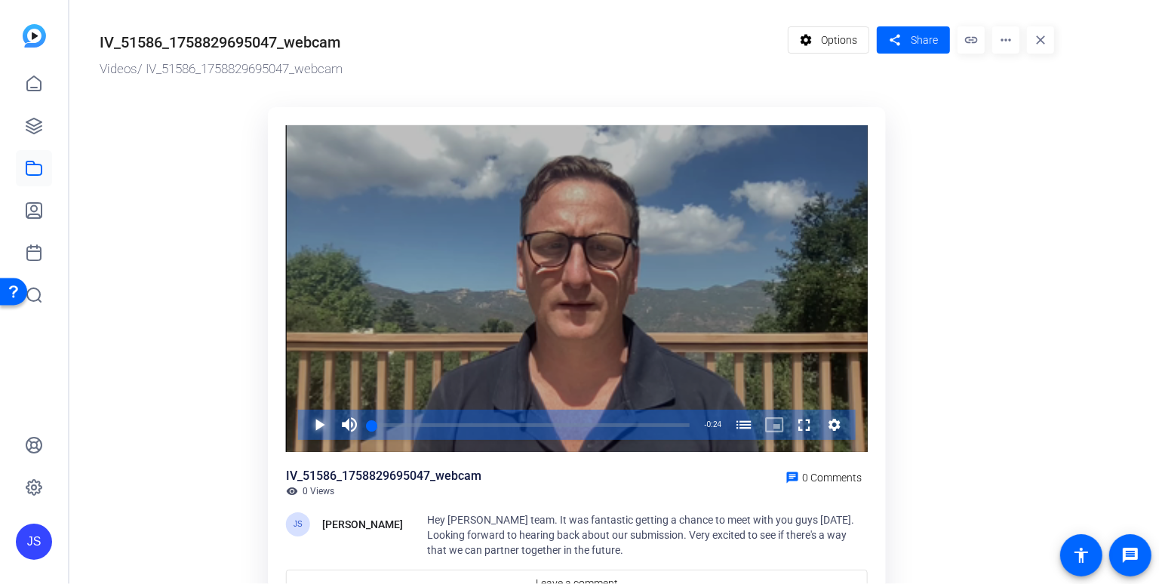
click at [304, 424] on span "Video Player" at bounding box center [304, 425] width 0 height 30
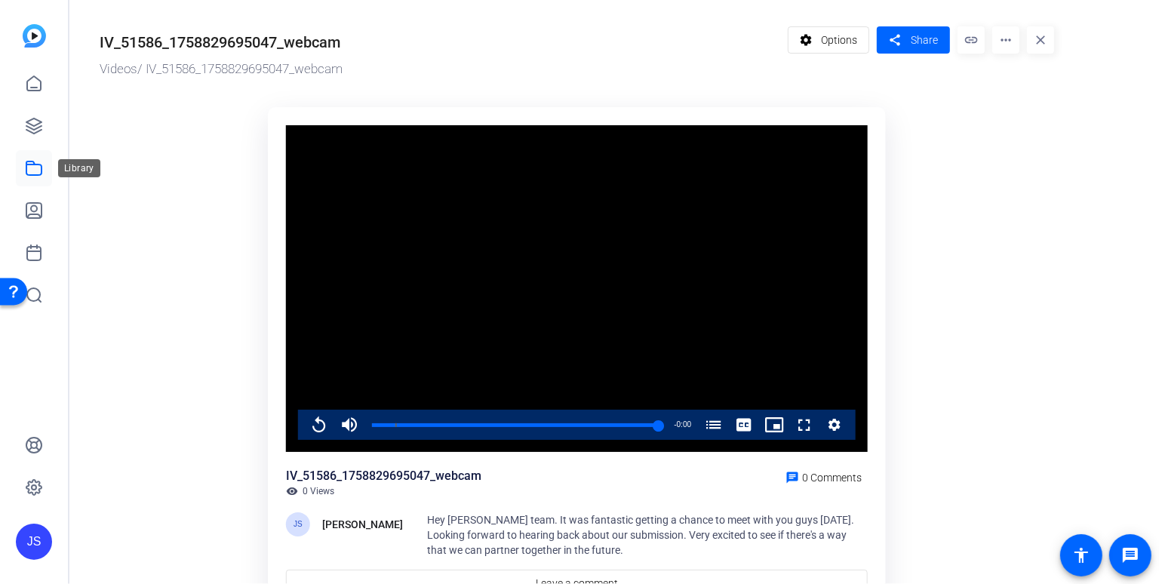
click at [35, 164] on icon at bounding box center [33, 168] width 15 height 14
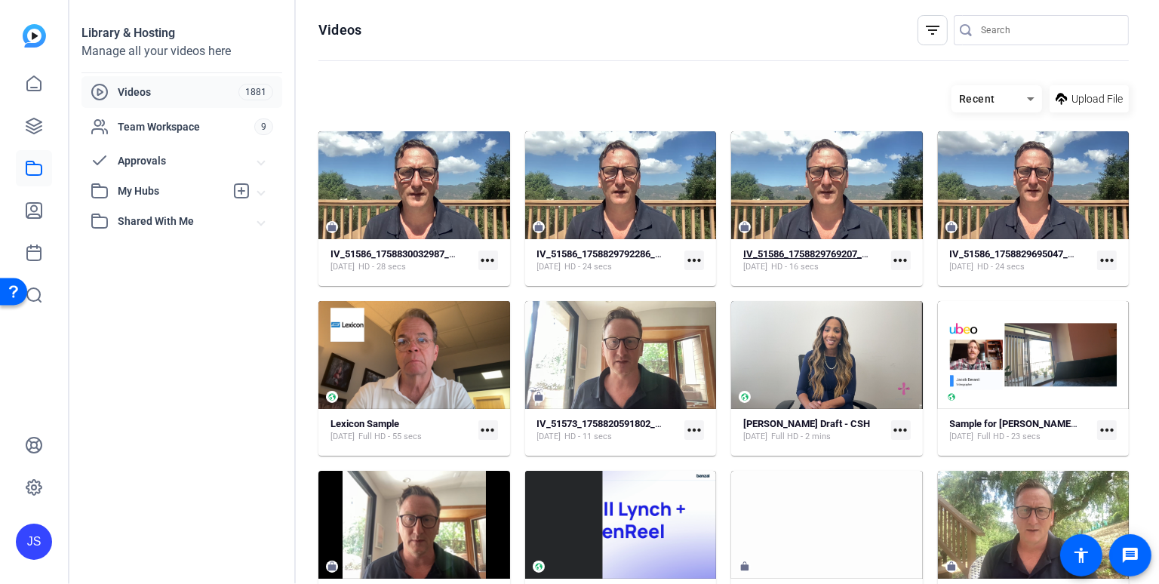
click at [776, 251] on strong "IV_51586_1758829769207_webcam" at bounding box center [820, 253] width 155 height 11
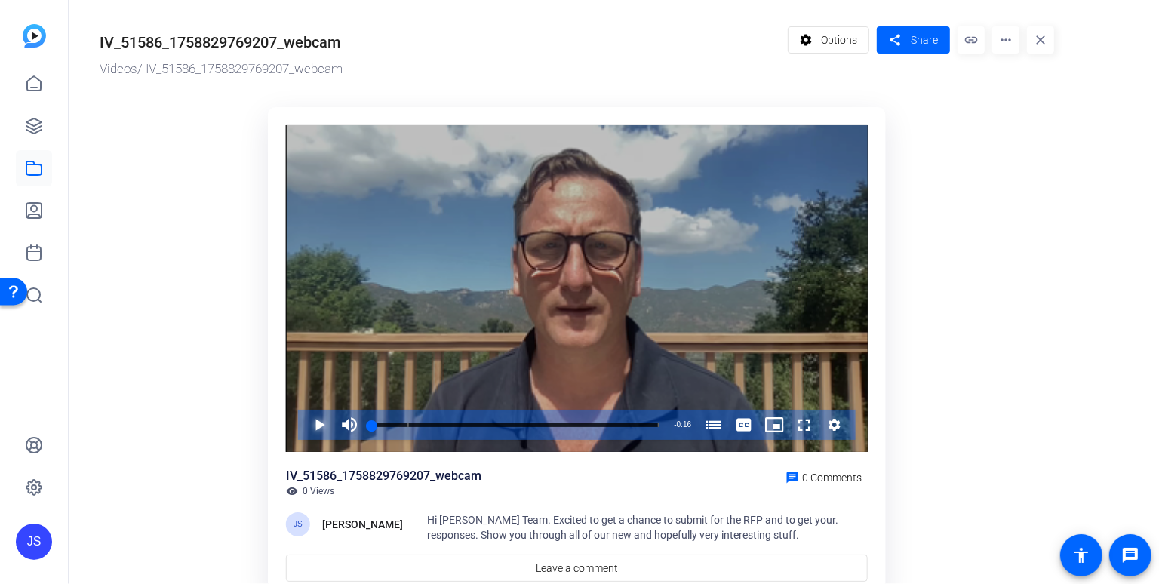
click at [304, 425] on span "Video Player" at bounding box center [304, 425] width 0 height 30
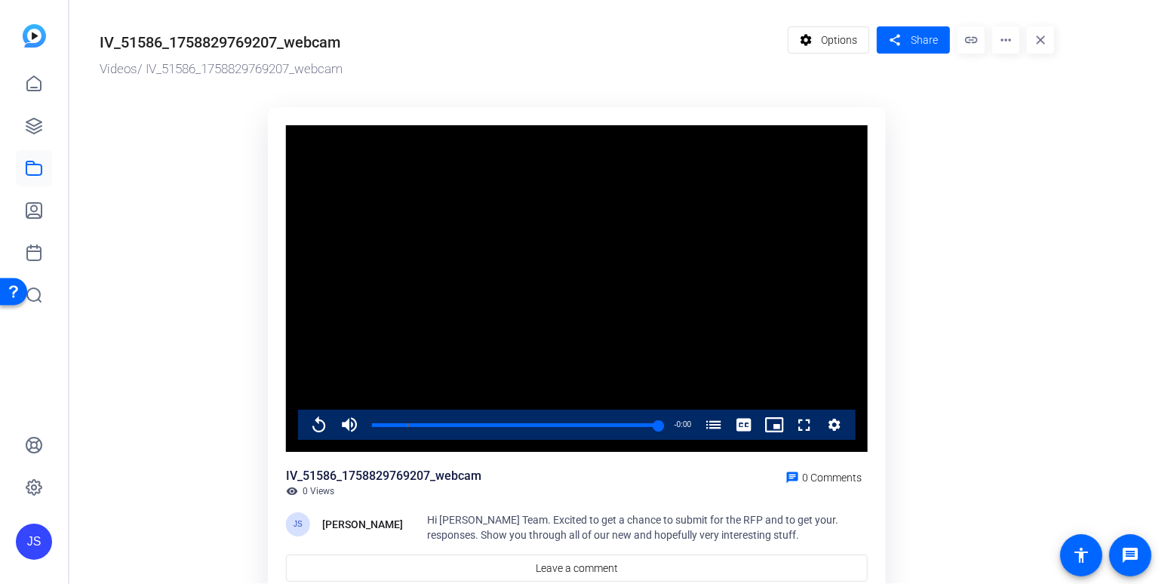
click at [1006, 40] on mat-icon "more_horiz" at bounding box center [1005, 39] width 27 height 27
click at [1019, 160] on span "Delete" at bounding box center [1037, 161] width 66 height 18
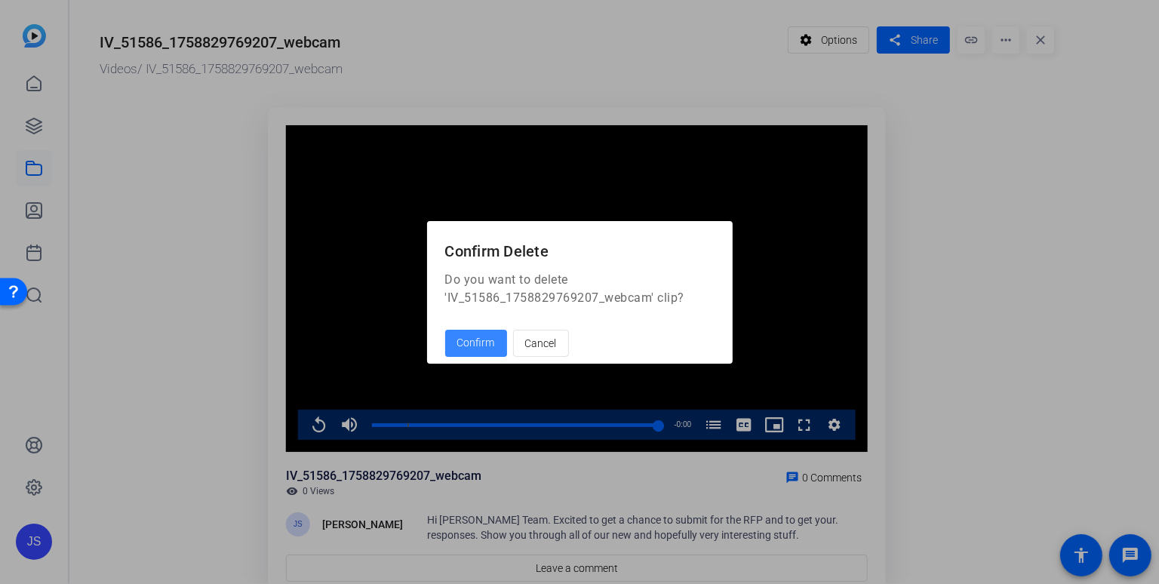
click at [460, 333] on span at bounding box center [476, 343] width 62 height 36
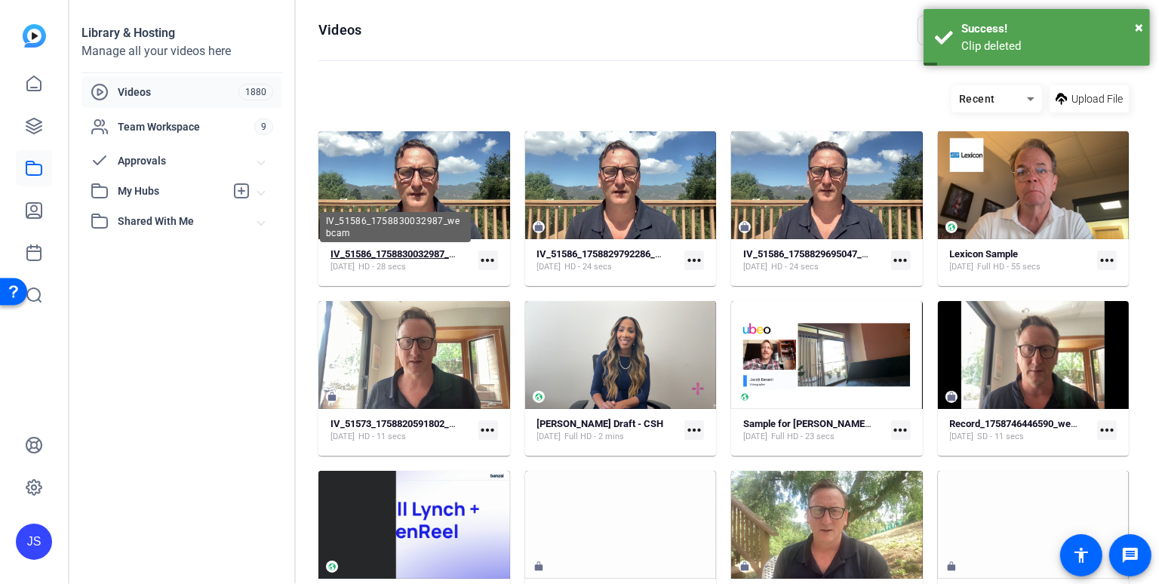
click at [384, 253] on strong "IV_51586_1758830032987_webcam" at bounding box center [407, 253] width 155 height 11
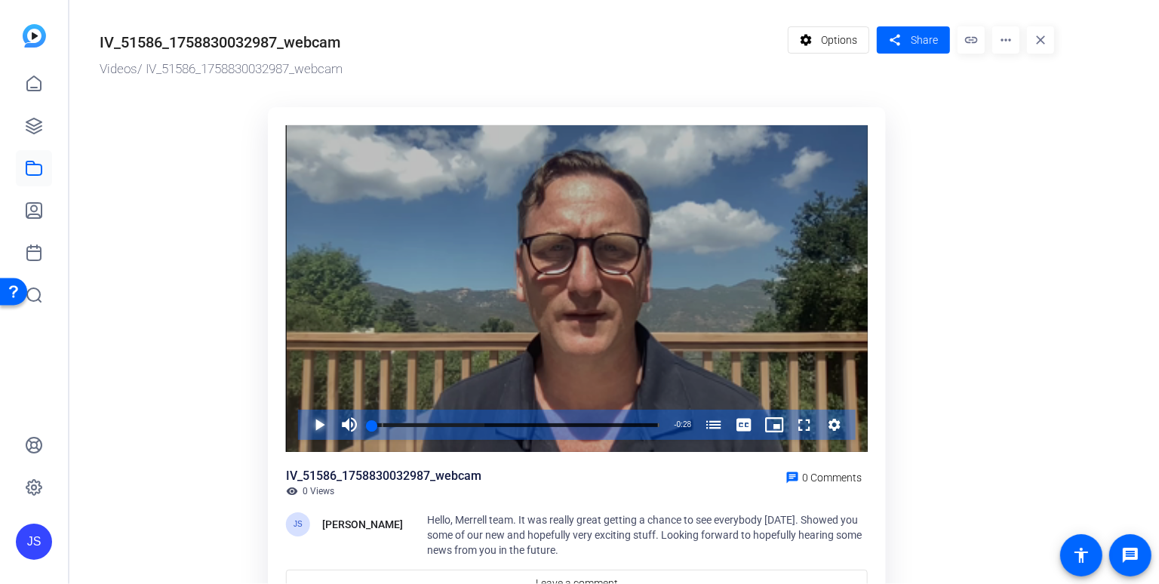
click at [304, 424] on span "Video Player" at bounding box center [304, 425] width 0 height 30
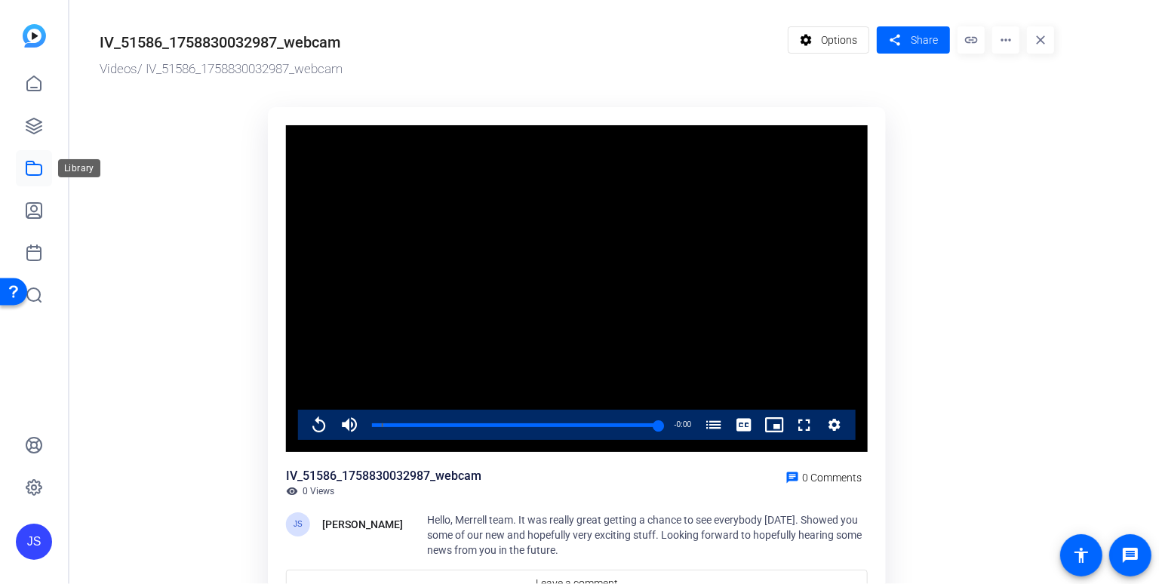
click at [30, 169] on icon at bounding box center [34, 168] width 18 height 18
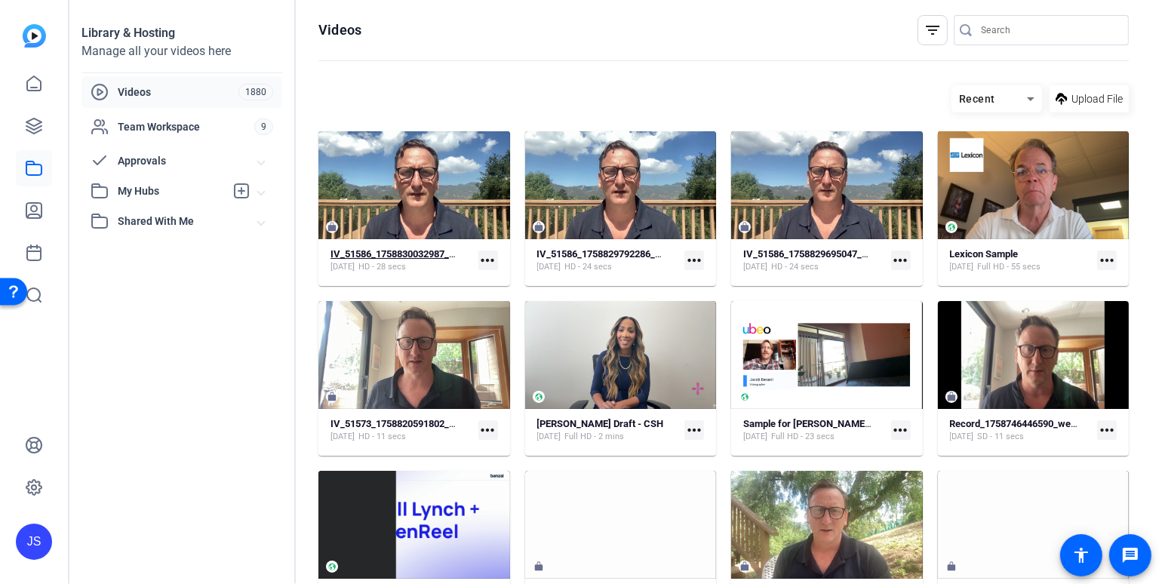
click at [390, 251] on strong "IV_51586_1758830032987_webcam" at bounding box center [407, 253] width 155 height 11
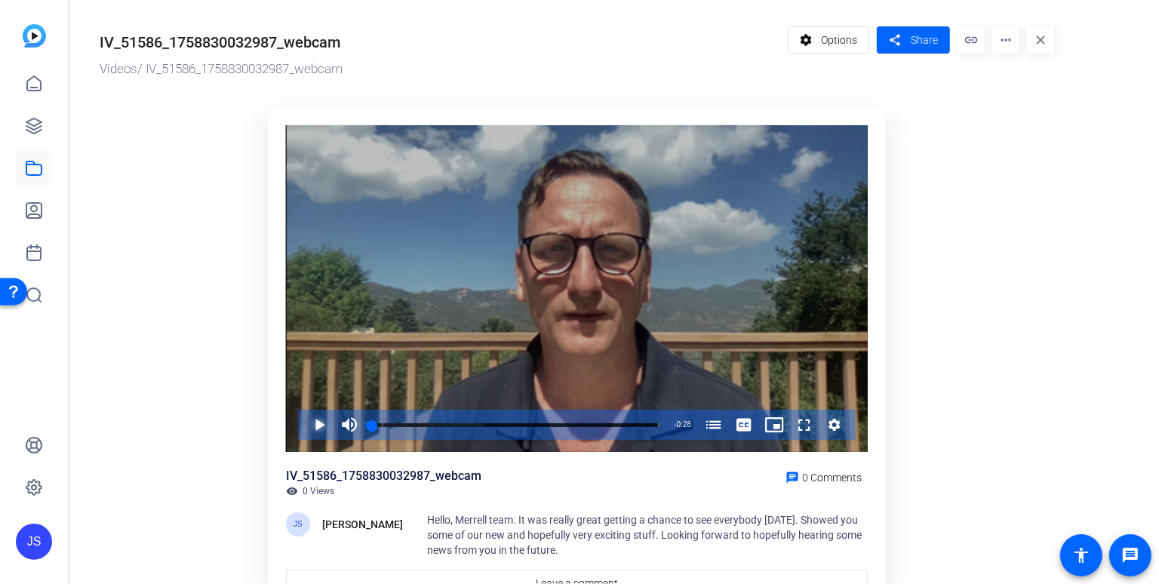
click at [304, 422] on span "Video Player" at bounding box center [304, 425] width 0 height 30
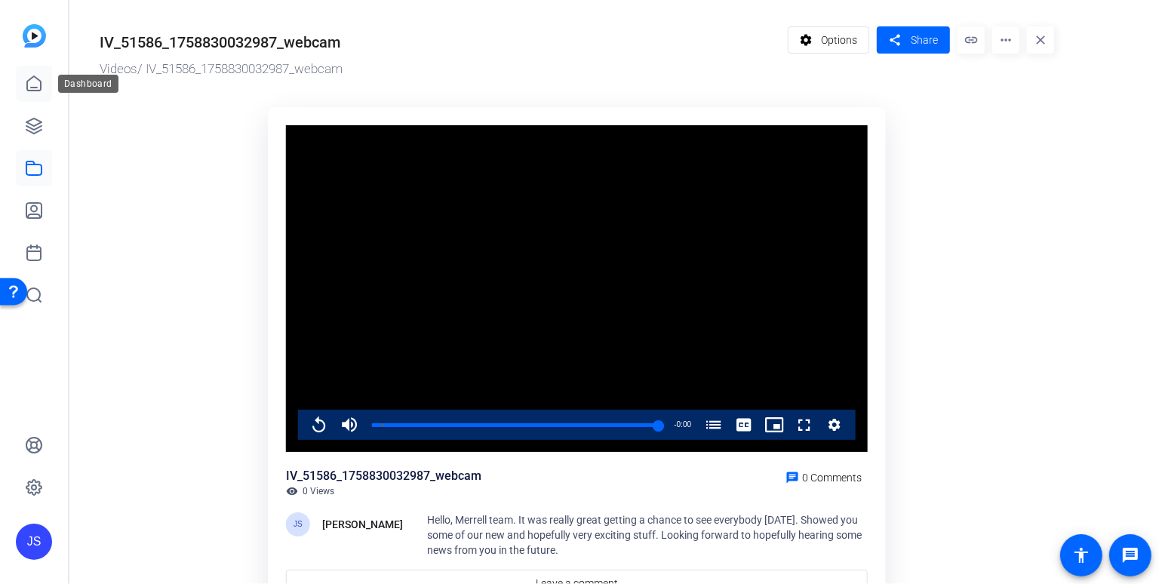
click at [32, 87] on icon at bounding box center [34, 83] width 14 height 14
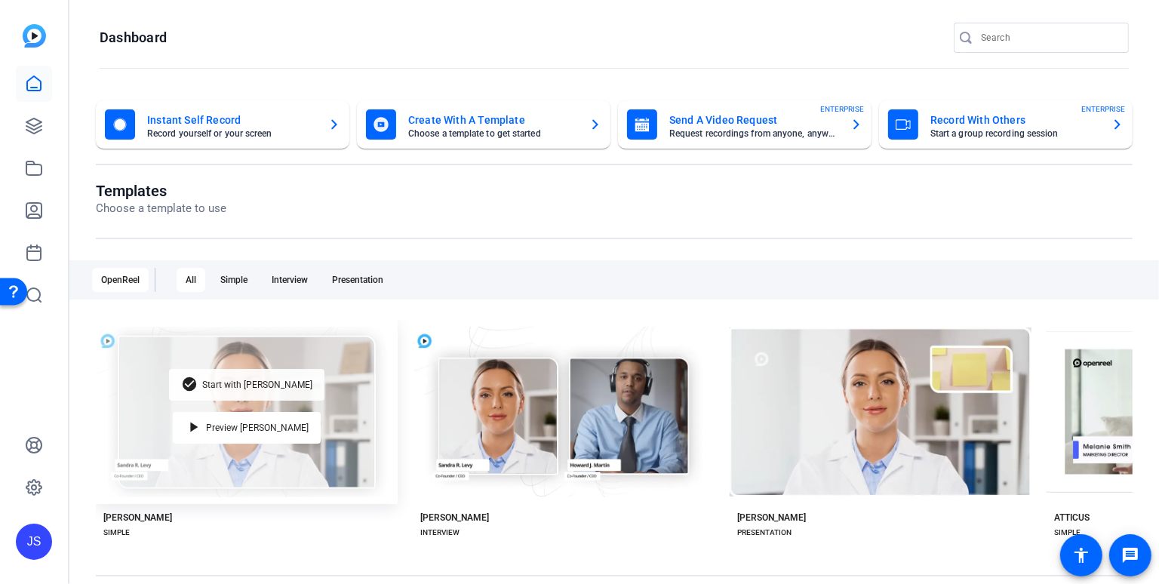
click at [260, 391] on div "check_circle Start with [PERSON_NAME]" at bounding box center [246, 385] width 155 height 32
